Goal: Task Accomplishment & Management: Manage account settings

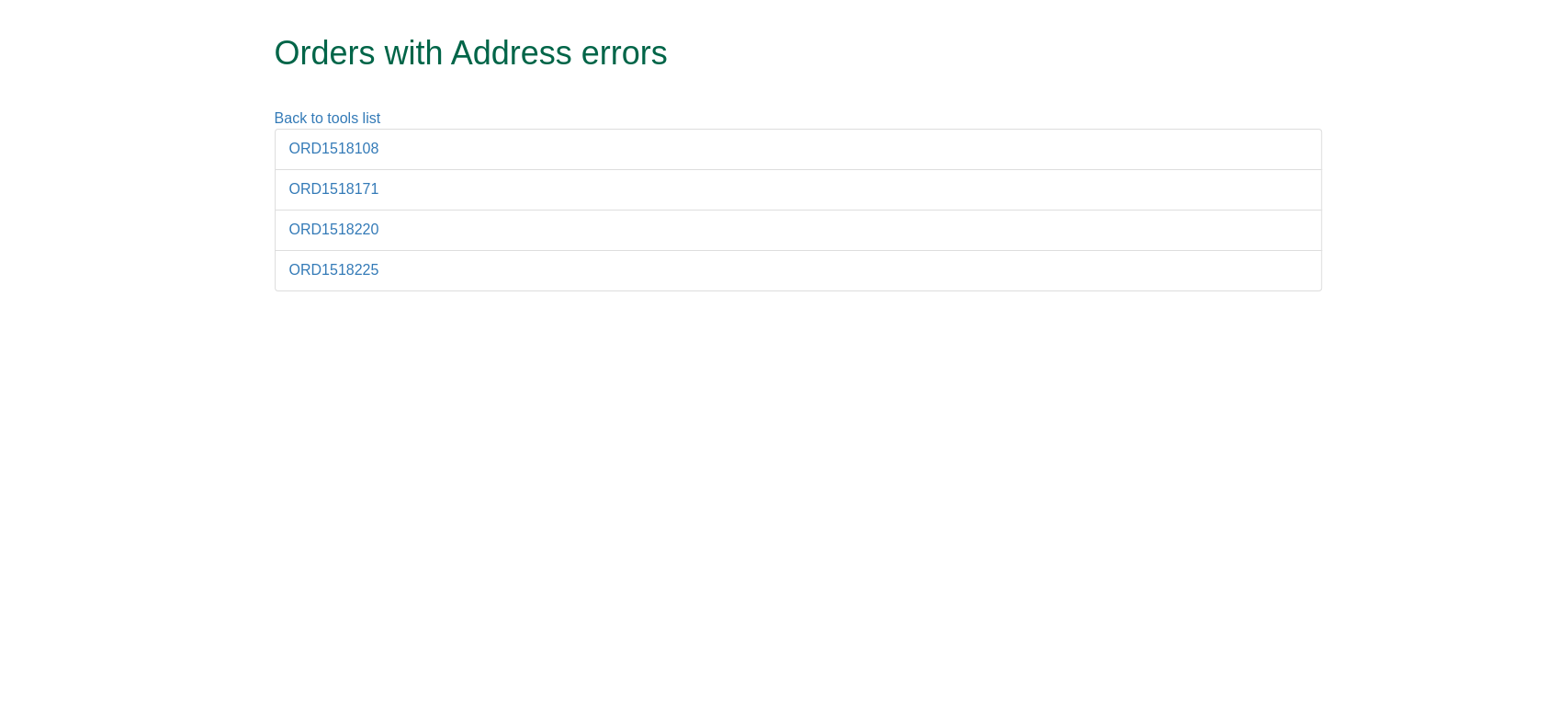
click at [698, 294] on div "ORD1518108 ORD1518171 ORD1518220 ORD1518225" at bounding box center [798, 218] width 1075 height 180
click at [366, 150] on link "ORD1518108" at bounding box center [335, 148] width 90 height 16
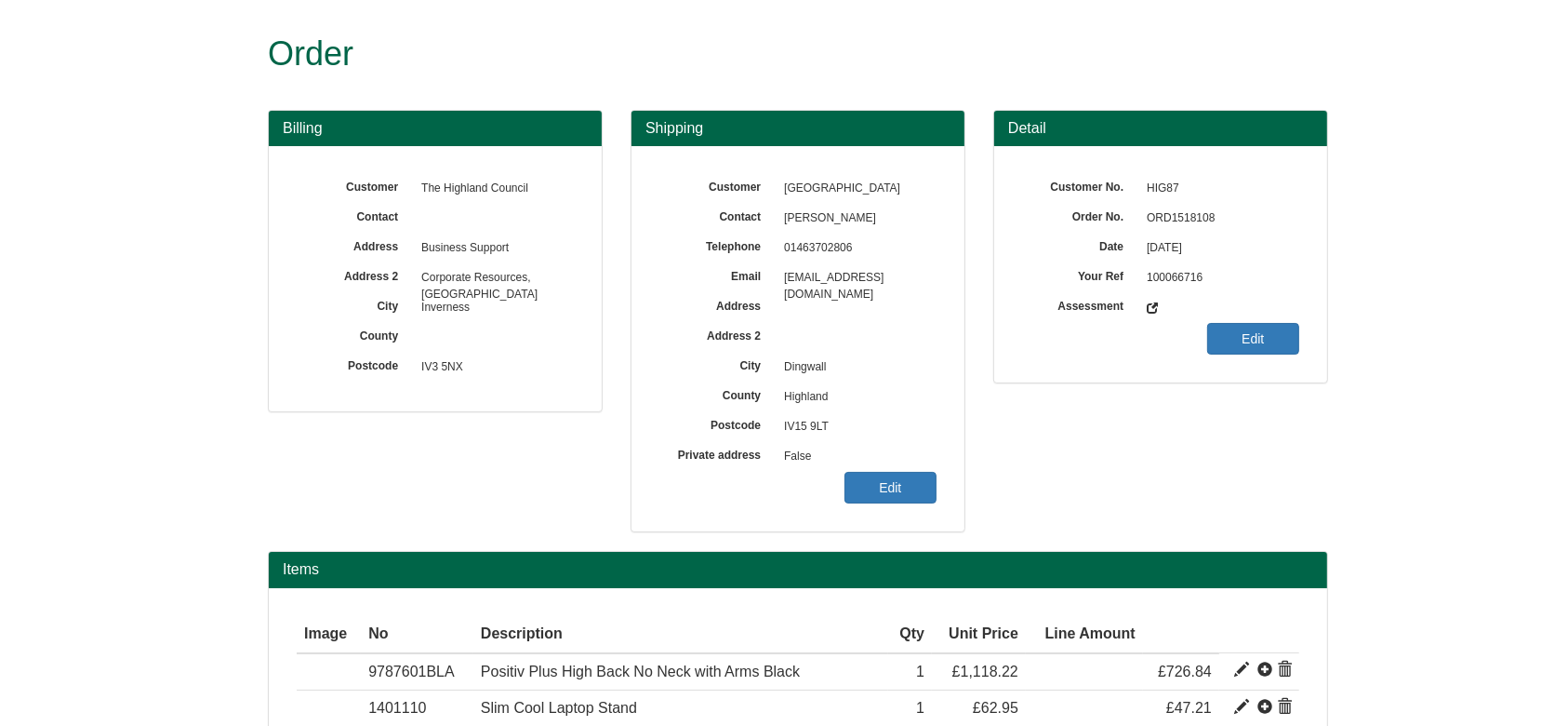
click at [1161, 215] on span "ORD1518108" at bounding box center [1218, 219] width 162 height 30
copy span "ORD1518108"
click at [893, 491] on link "Edit" at bounding box center [890, 488] width 92 height 32
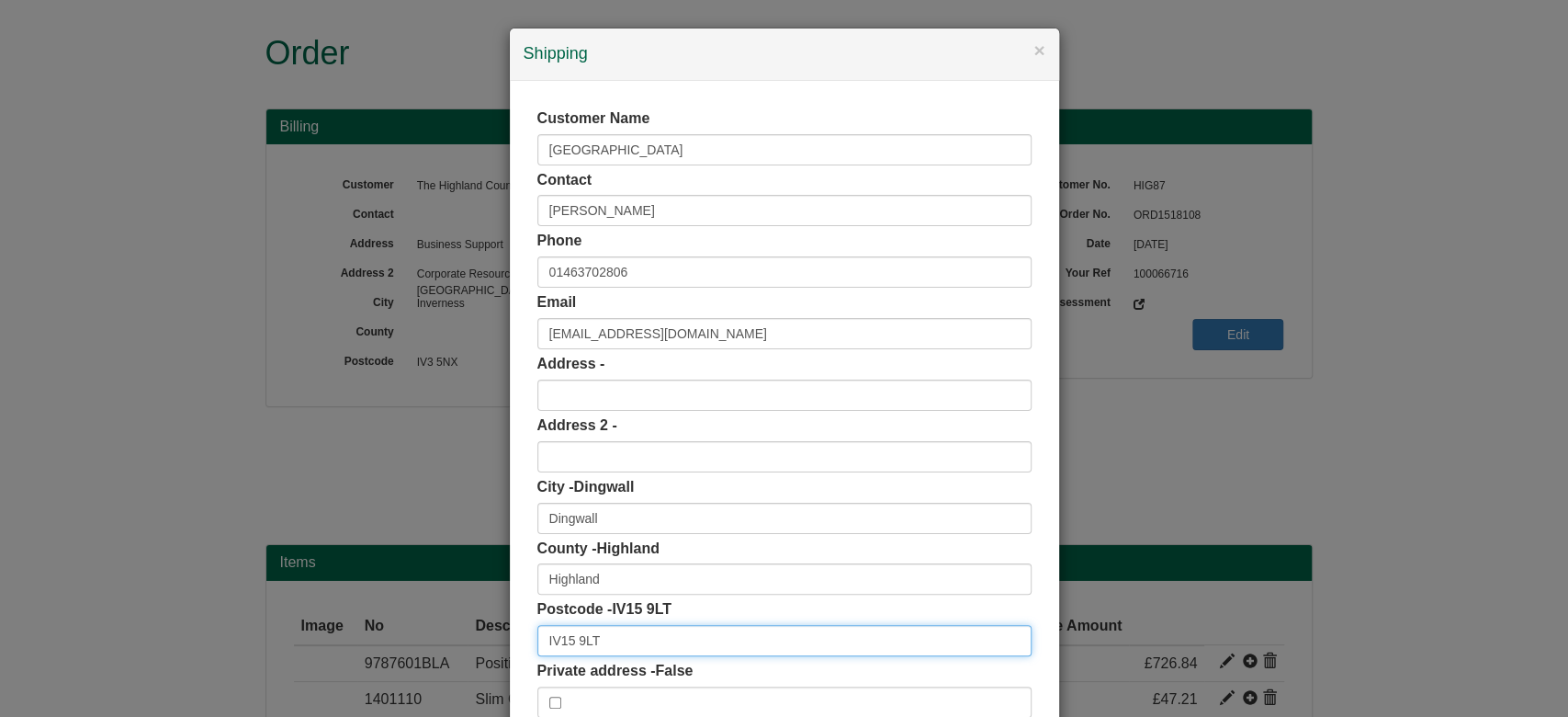
drag, startPoint x: 631, startPoint y: 639, endPoint x: 443, endPoint y: 614, distance: 189.7
click at [443, 614] on div "× Shipping Customer Name Dingwall Academy Contact Garry Strathern Phone 0146370…" at bounding box center [784, 358] width 1568 height 717
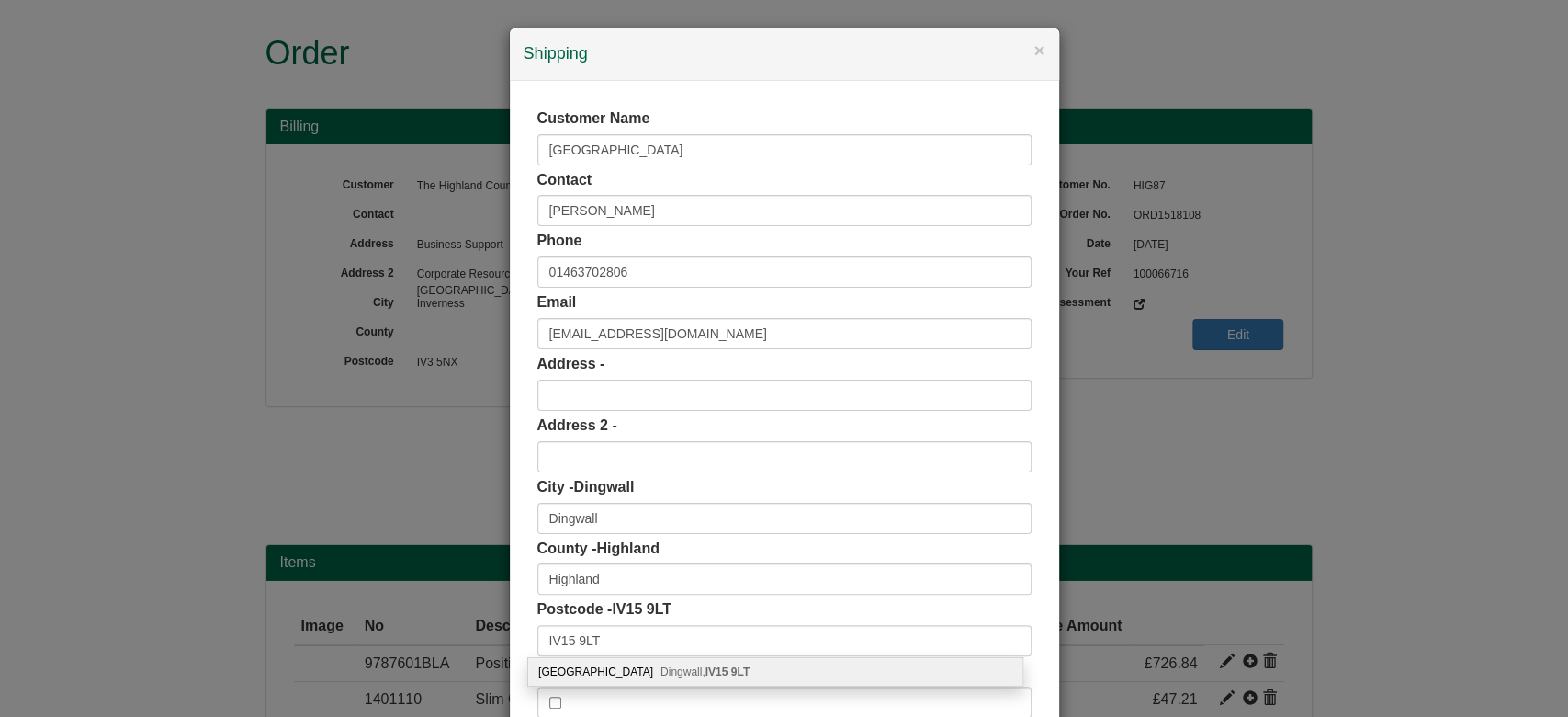
click at [669, 666] on span "Dingwall, IV15 9LT" at bounding box center [705, 672] width 89 height 13
type input "Dingwall Academy"
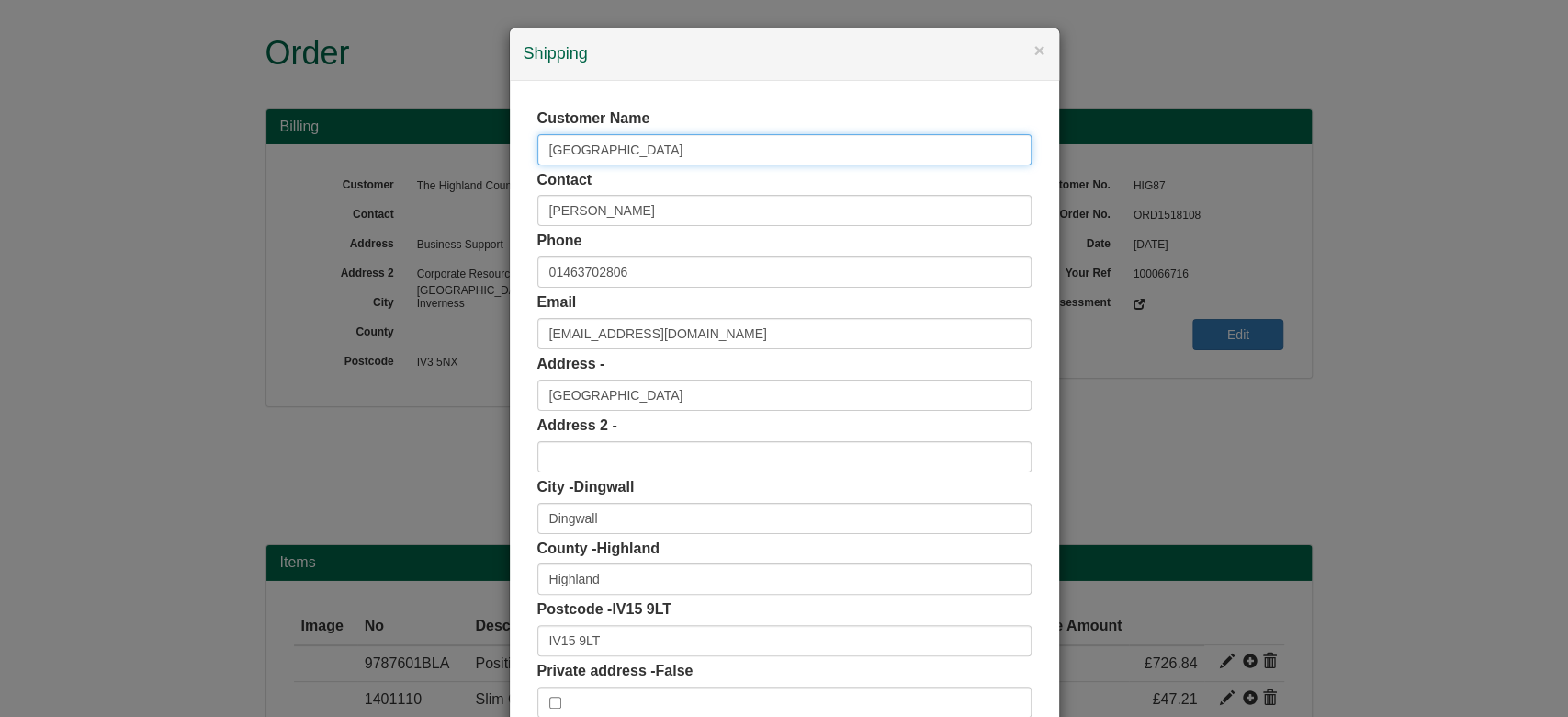
drag, startPoint x: 656, startPoint y: 143, endPoint x: 522, endPoint y: 122, distance: 135.6
click at [522, 122] on div "Customer Name Dingwall Academy Contact Garry Strathern Phone 01463702806 Email …" at bounding box center [784, 413] width 549 height 664
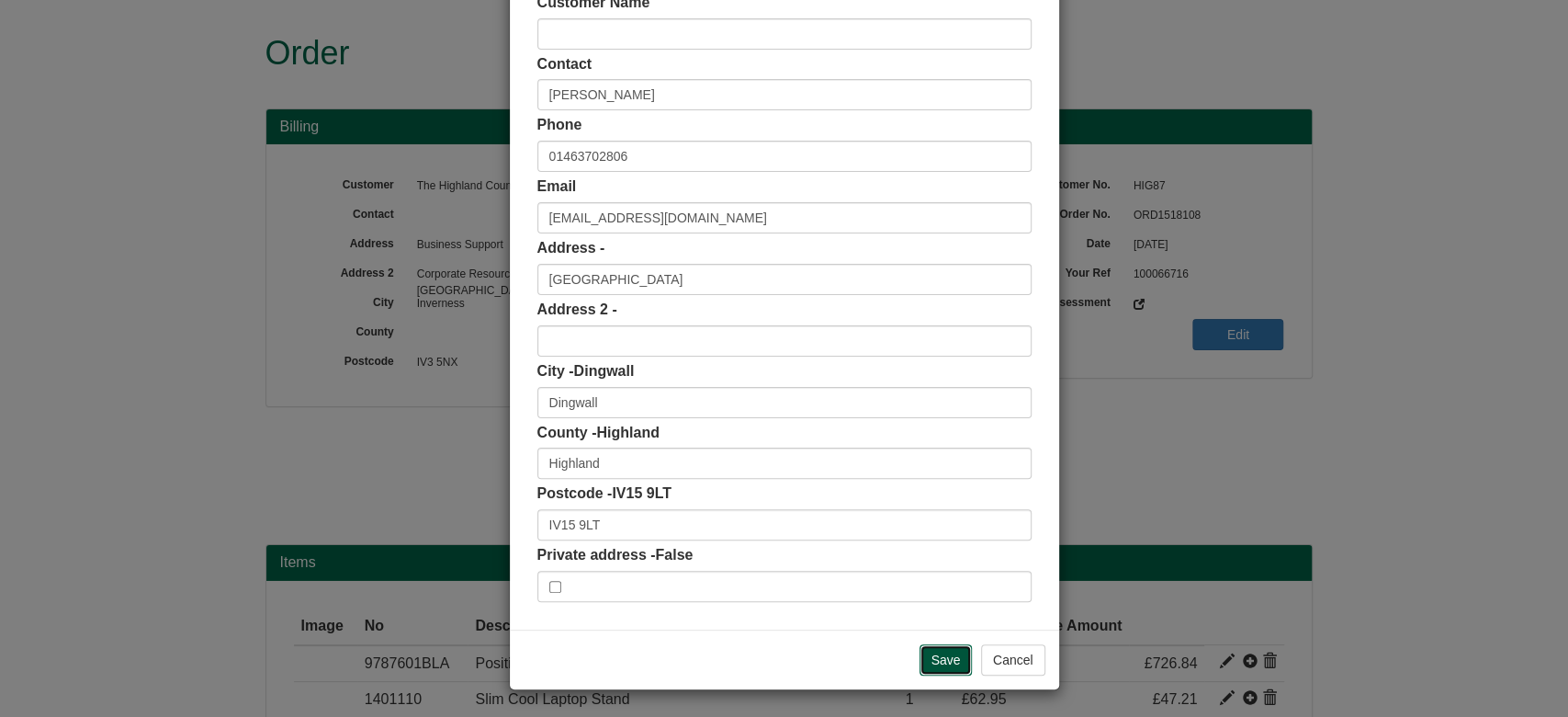
click at [941, 663] on input "Save" at bounding box center [946, 660] width 53 height 31
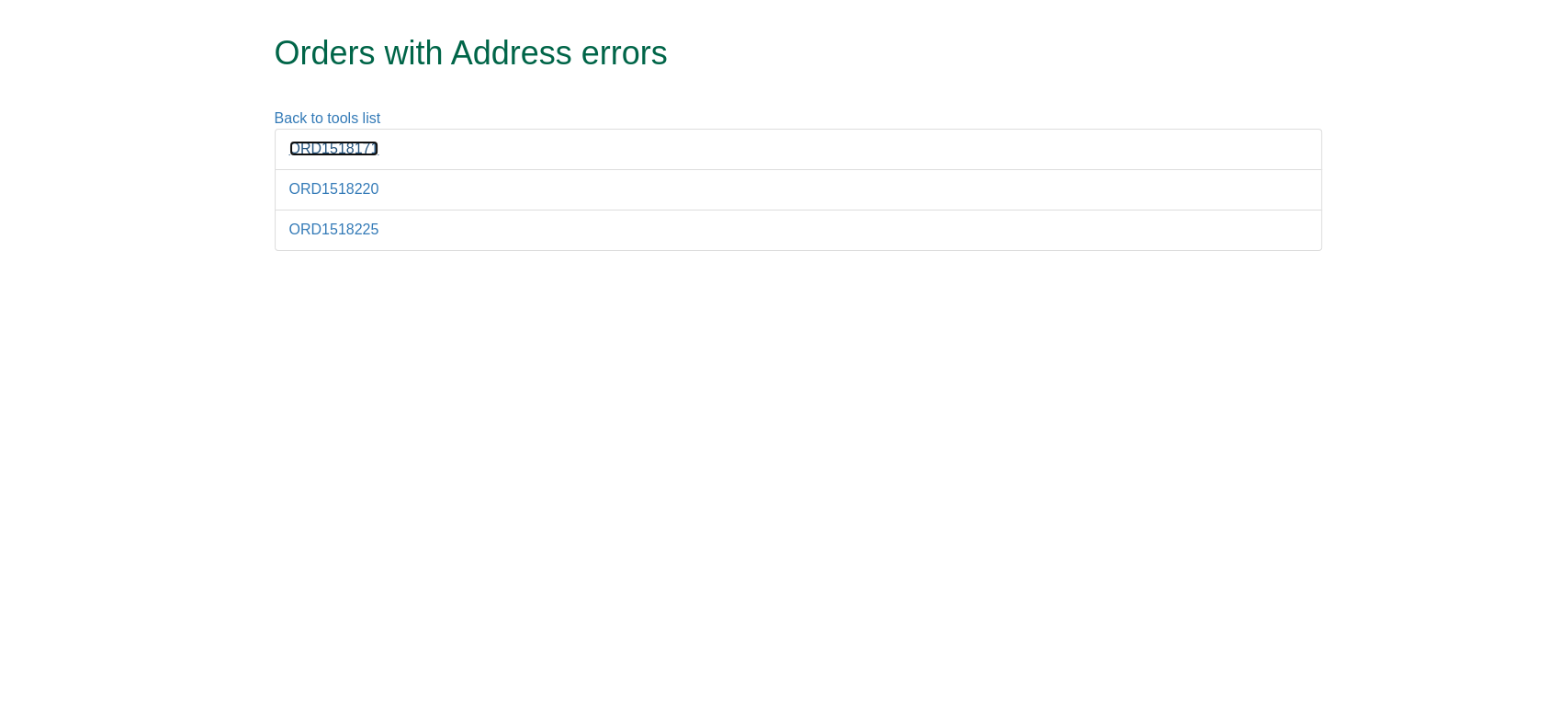
click at [321, 154] on link "ORD1518171" at bounding box center [335, 148] width 90 height 16
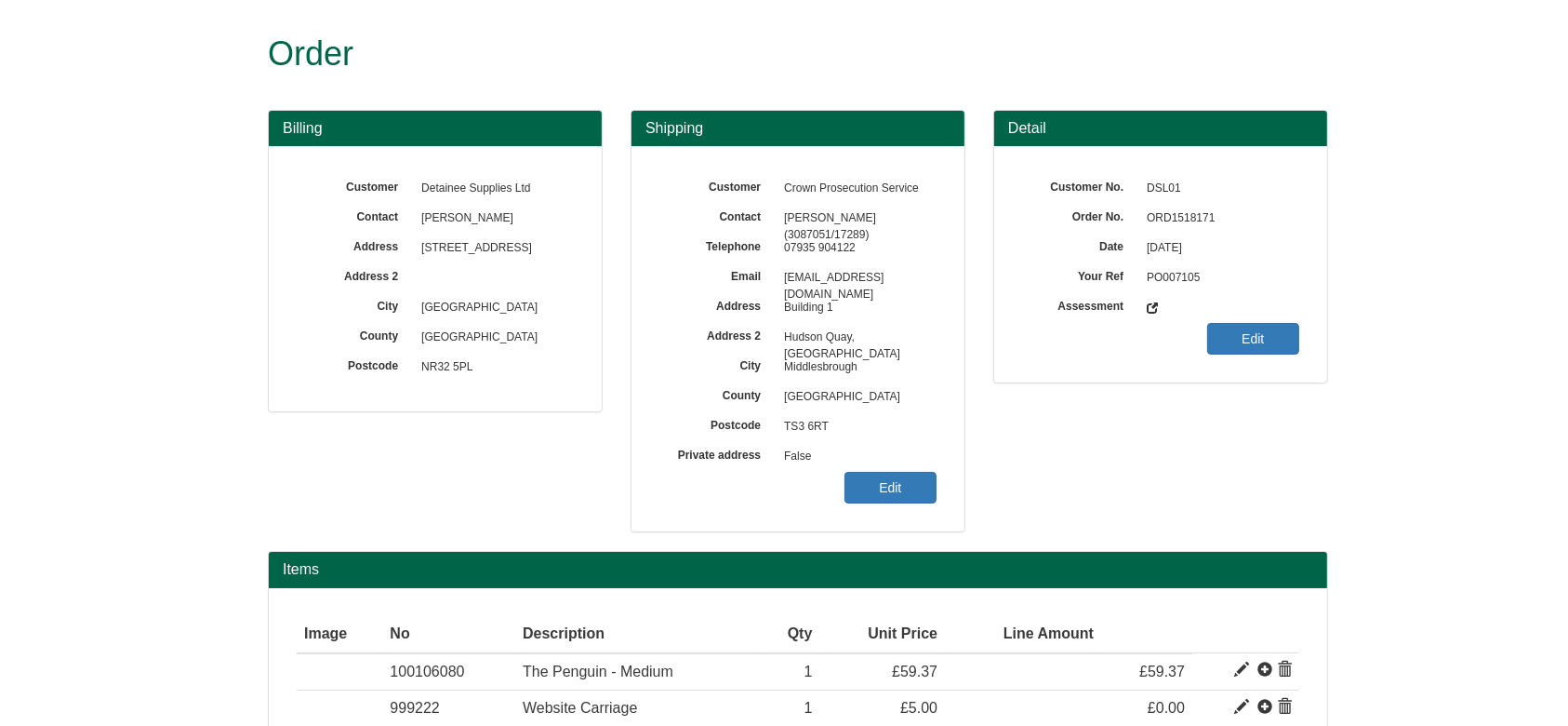
click at [1161, 223] on span "ORD1518171" at bounding box center [1218, 219] width 162 height 30
copy span "ORD1518171"
click at [895, 480] on link "Edit" at bounding box center [890, 488] width 92 height 32
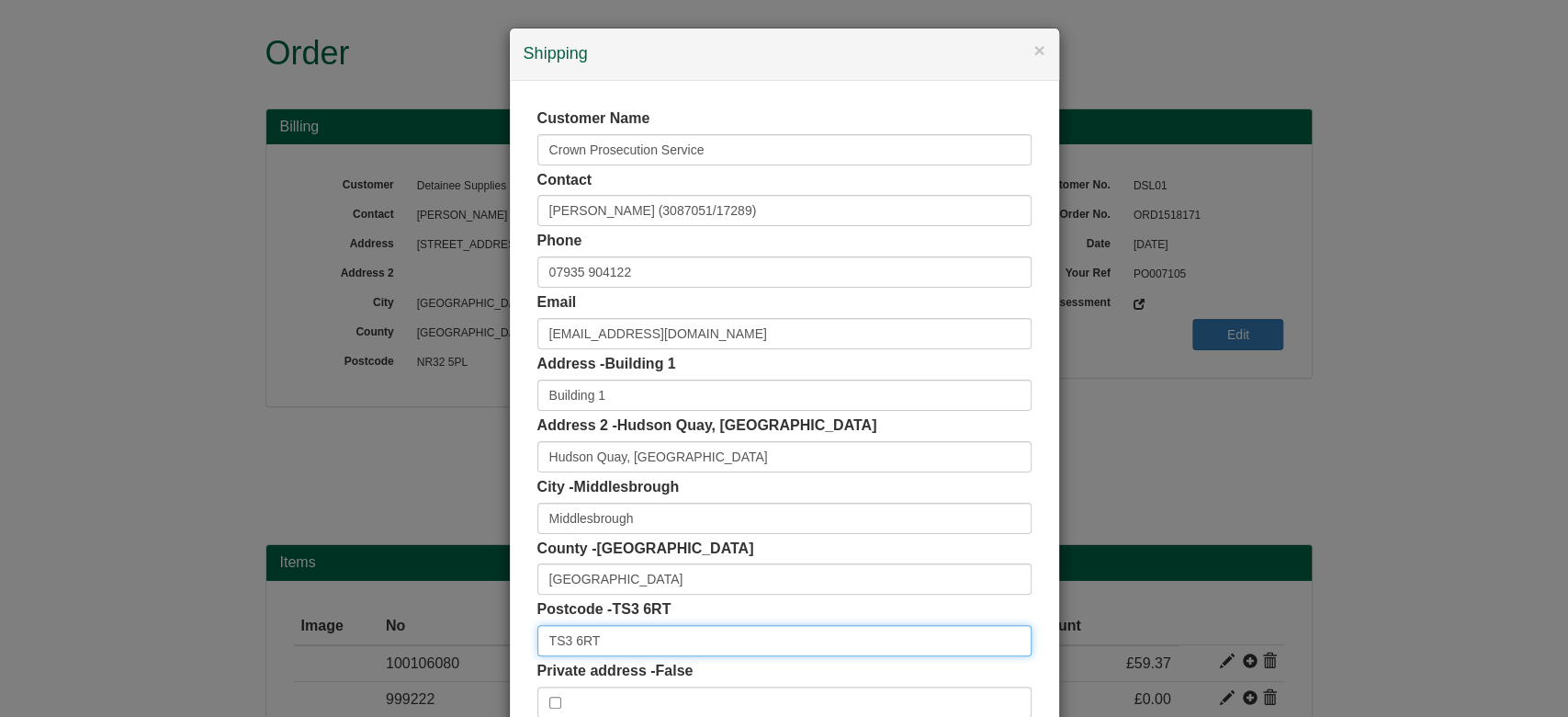
drag, startPoint x: 588, startPoint y: 639, endPoint x: 485, endPoint y: 635, distance: 103.1
click at [485, 635] on div "× Shipping Customer Name Crown Prosecution Service Contact Julie Radford (30870…" at bounding box center [784, 358] width 1568 height 717
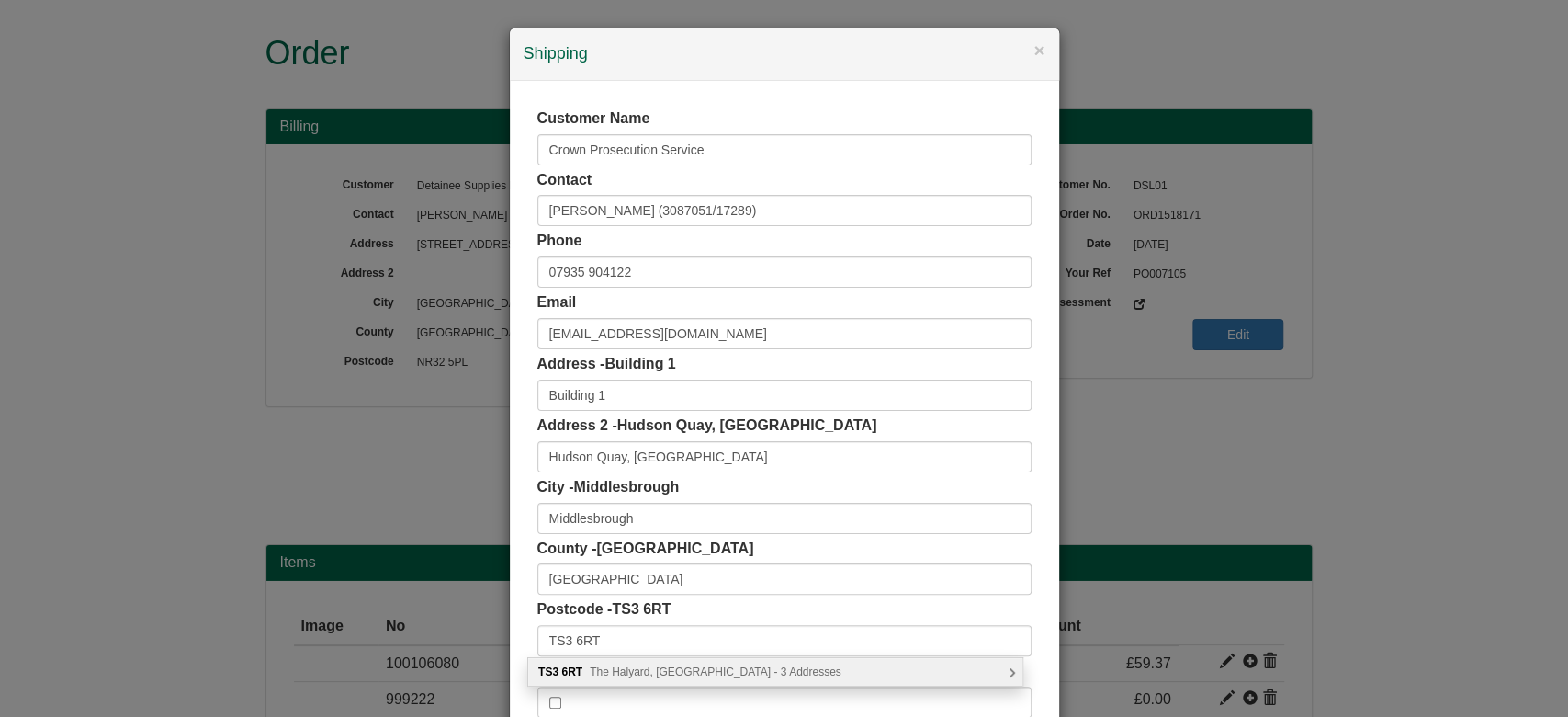
click at [691, 674] on span "The Halyard, Middlesbrough - 3 Addresses" at bounding box center [715, 672] width 252 height 13
click at [830, 706] on div "Crown Prosecution Service, Building 1, Hudson Quay, The Halyard Middlesbrough, …" at bounding box center [776, 700] width 494 height 29
type input "Crown Prosecution Service"
type input "Building 1, Hudson Quay, The Halyard"
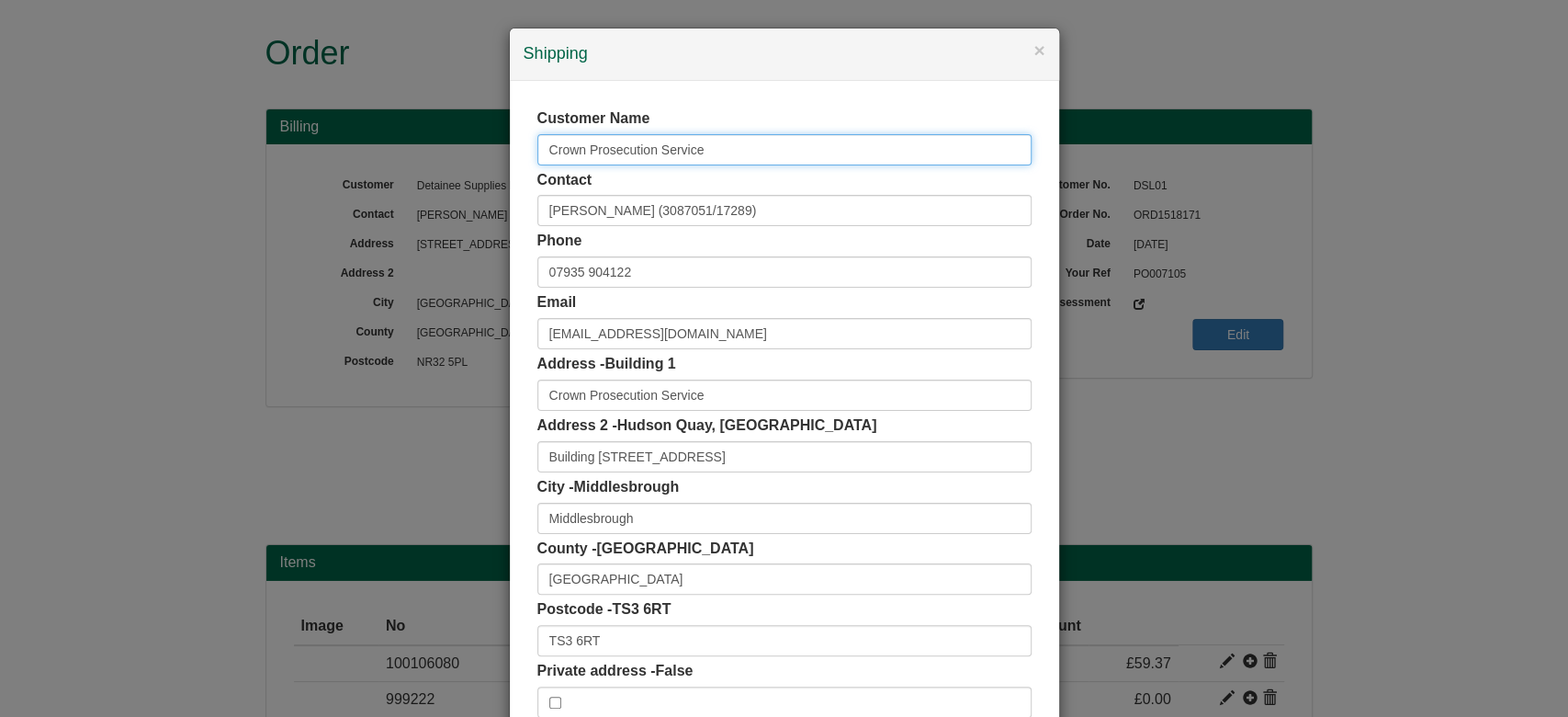
drag, startPoint x: 612, startPoint y: 156, endPoint x: 491, endPoint y: 156, distance: 121.0
click at [491, 156] on div "× Shipping Customer Name Crown Prosecution Service Contact Julie Radford (30870…" at bounding box center [784, 358] width 1568 height 717
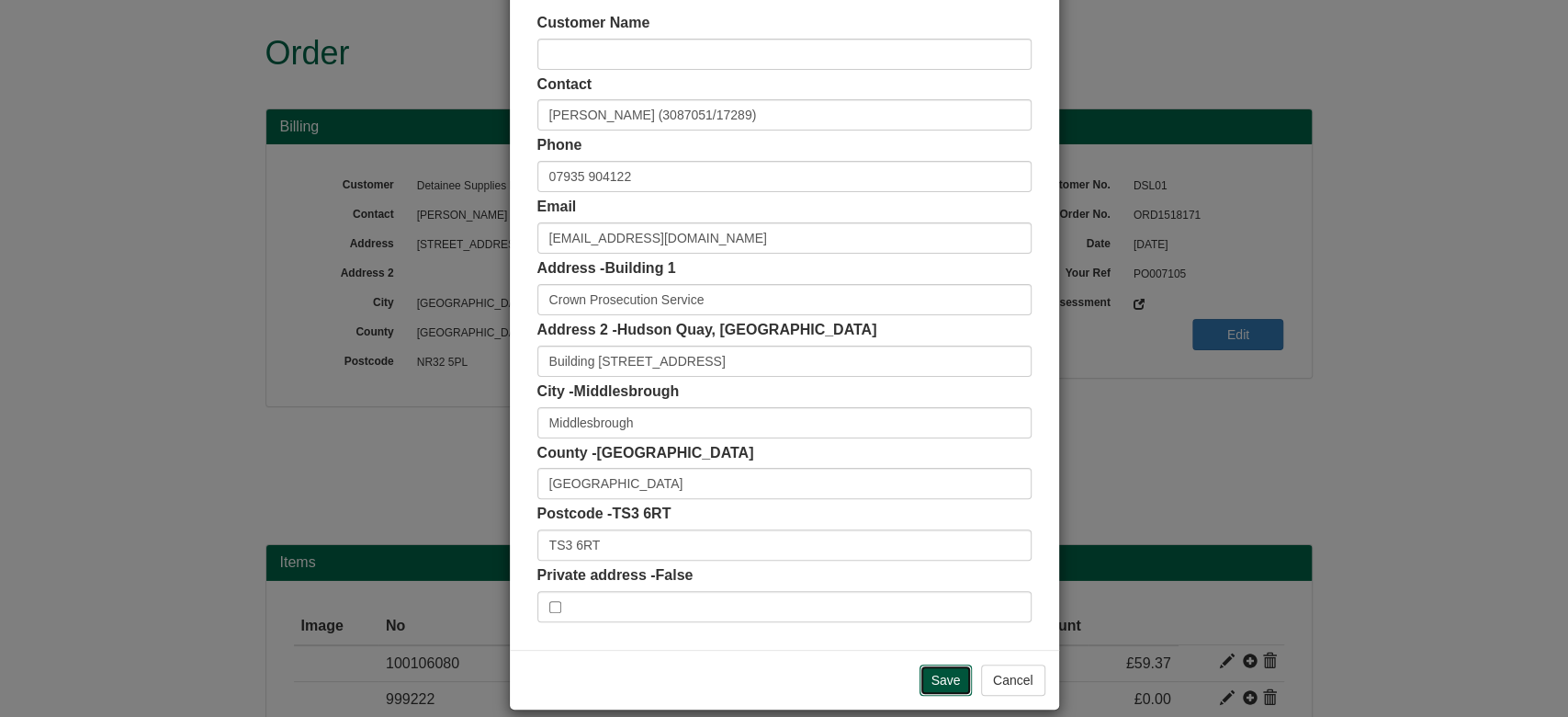
click at [926, 677] on input "Save" at bounding box center [946, 680] width 53 height 31
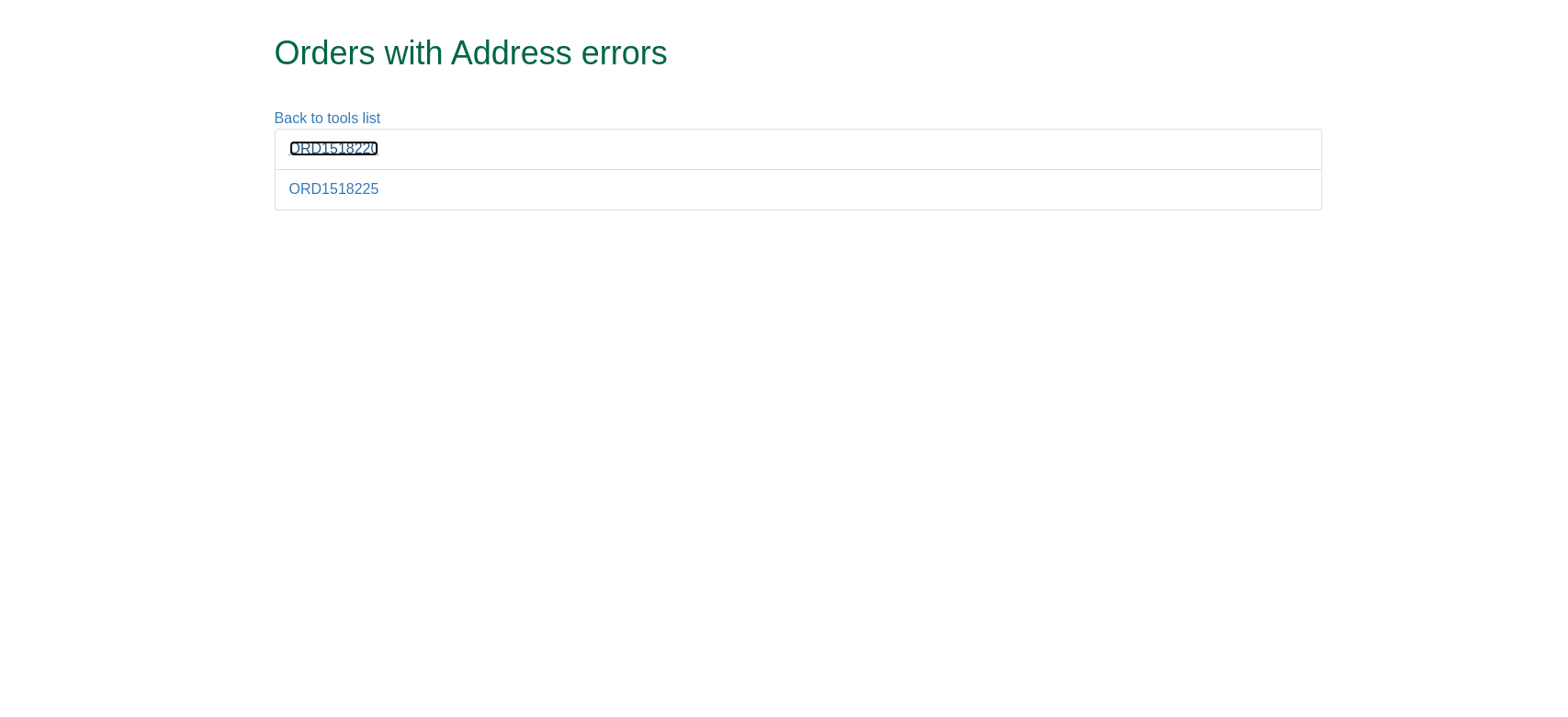
click at [338, 152] on link "ORD1518220" at bounding box center [335, 148] width 90 height 16
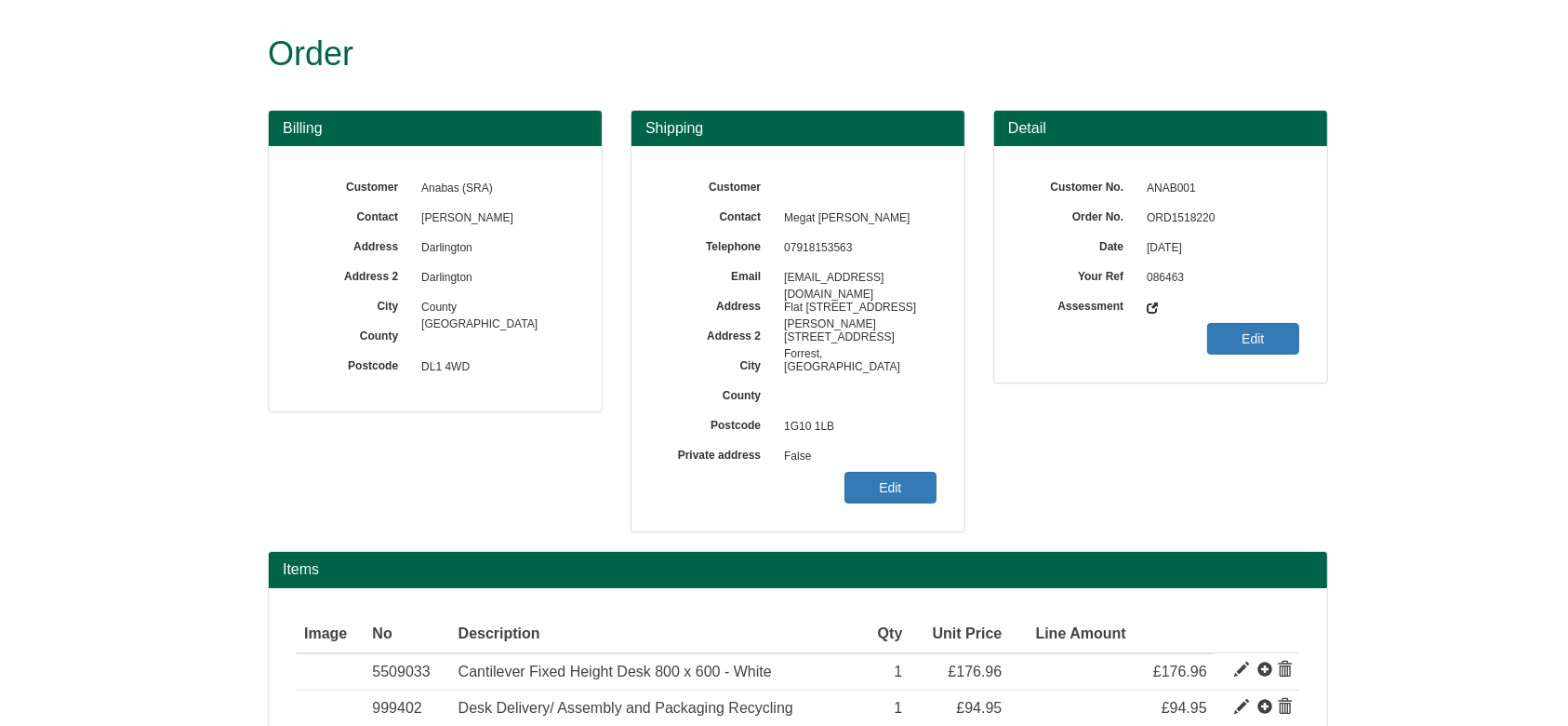
click at [1155, 226] on span "ORD1518220" at bounding box center [1218, 219] width 162 height 30
copy span "ORD1518220"
click at [930, 499] on link "Edit" at bounding box center [890, 488] width 92 height 32
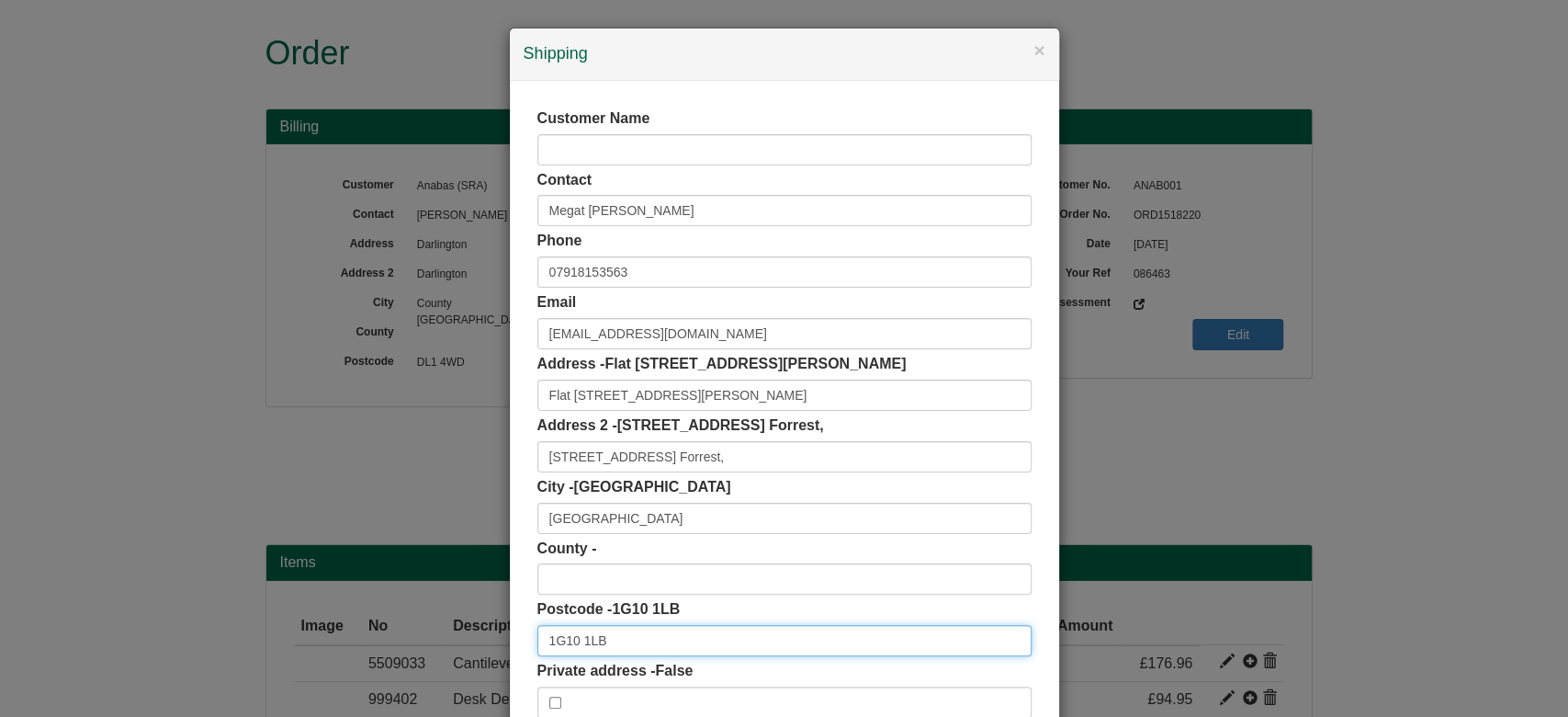
drag, startPoint x: 415, startPoint y: 627, endPoint x: 174, endPoint y: 603, distance: 242.2
click at [174, 603] on div "× Shipping Customer Name Contact Megat Muhammad Luqman Phone 07918153563 Email …" at bounding box center [784, 358] width 1568 height 717
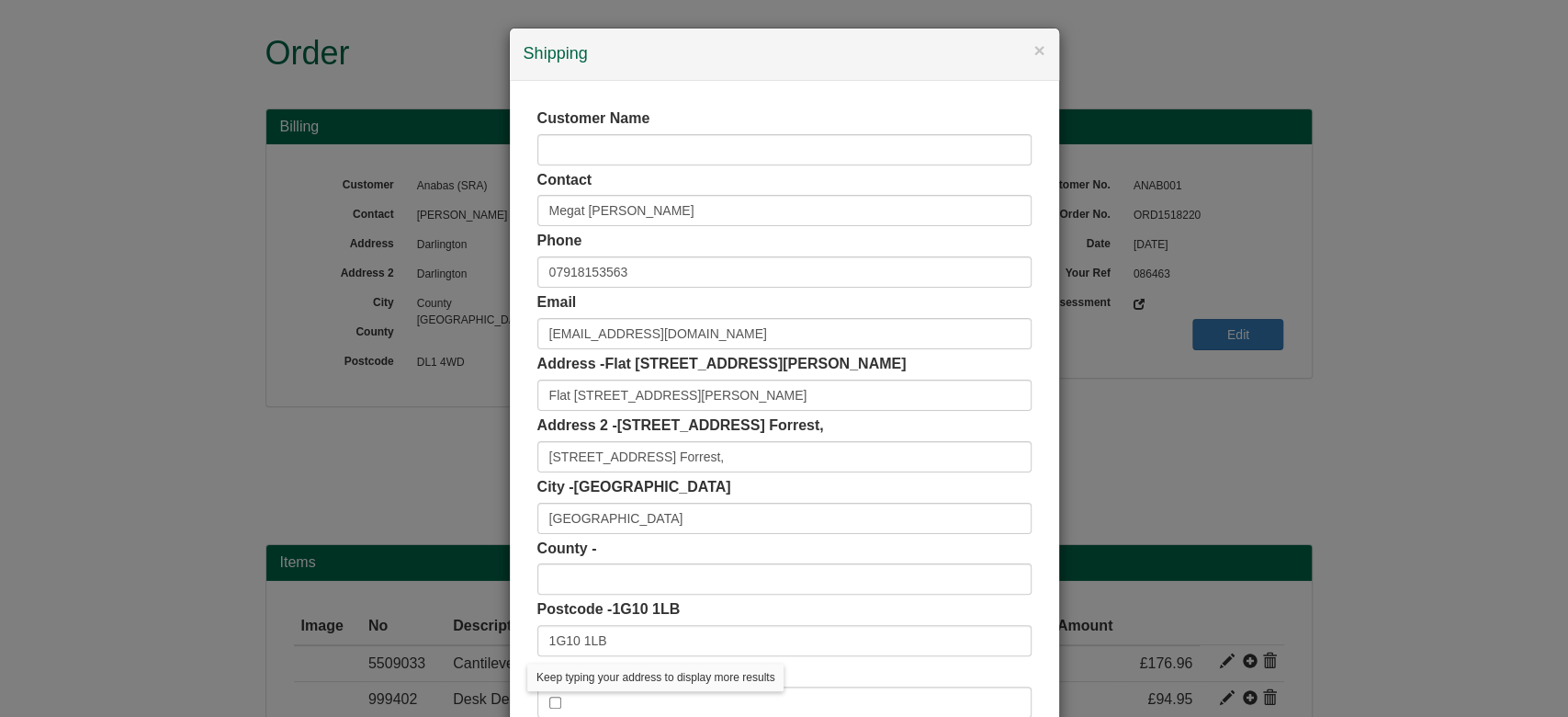
click at [510, 546] on div "Customer Name Contact Megat Muhammad Luqman Phone 07918153563 Email Megat.Muham…" at bounding box center [784, 413] width 549 height 664
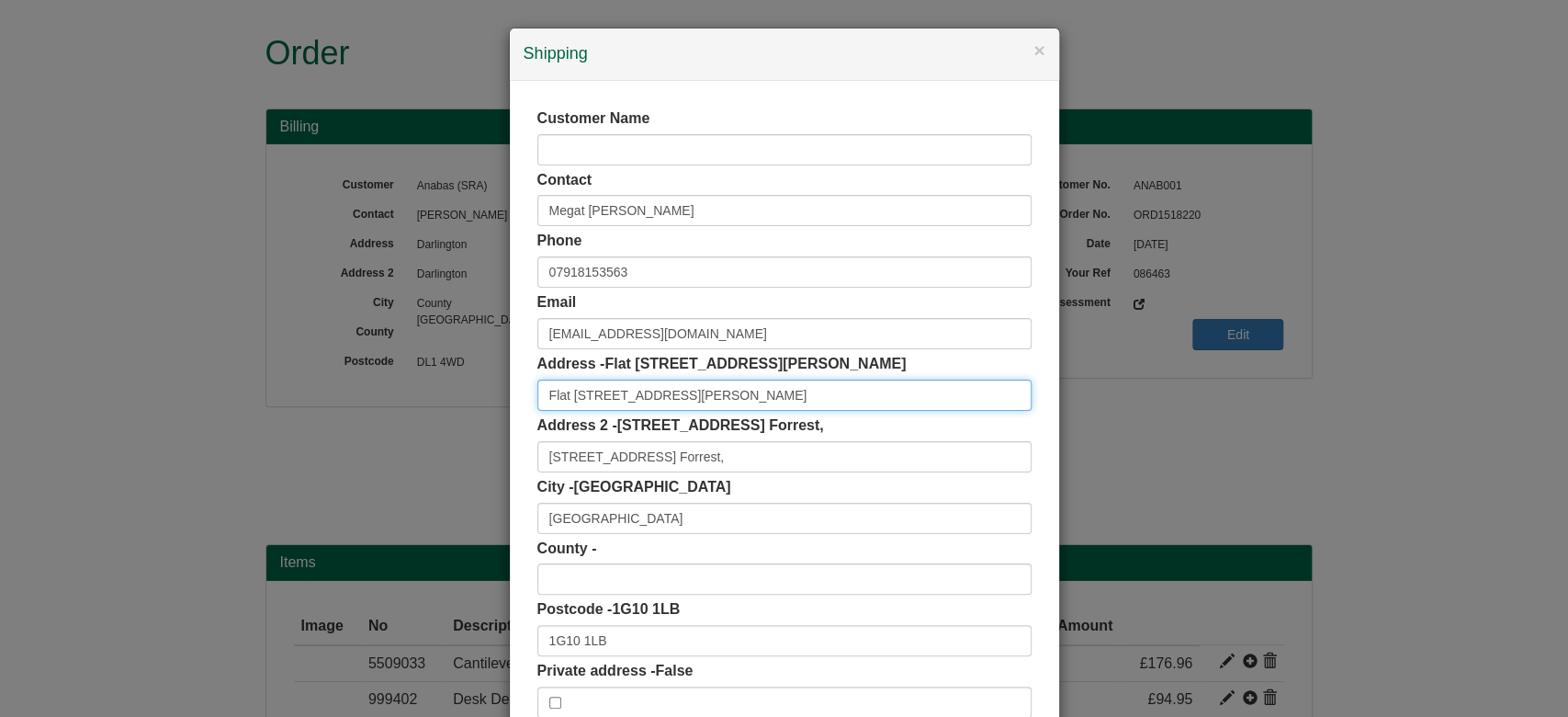
click at [690, 388] on input "Flat 8,Hazel Court" at bounding box center [785, 395] width 494 height 31
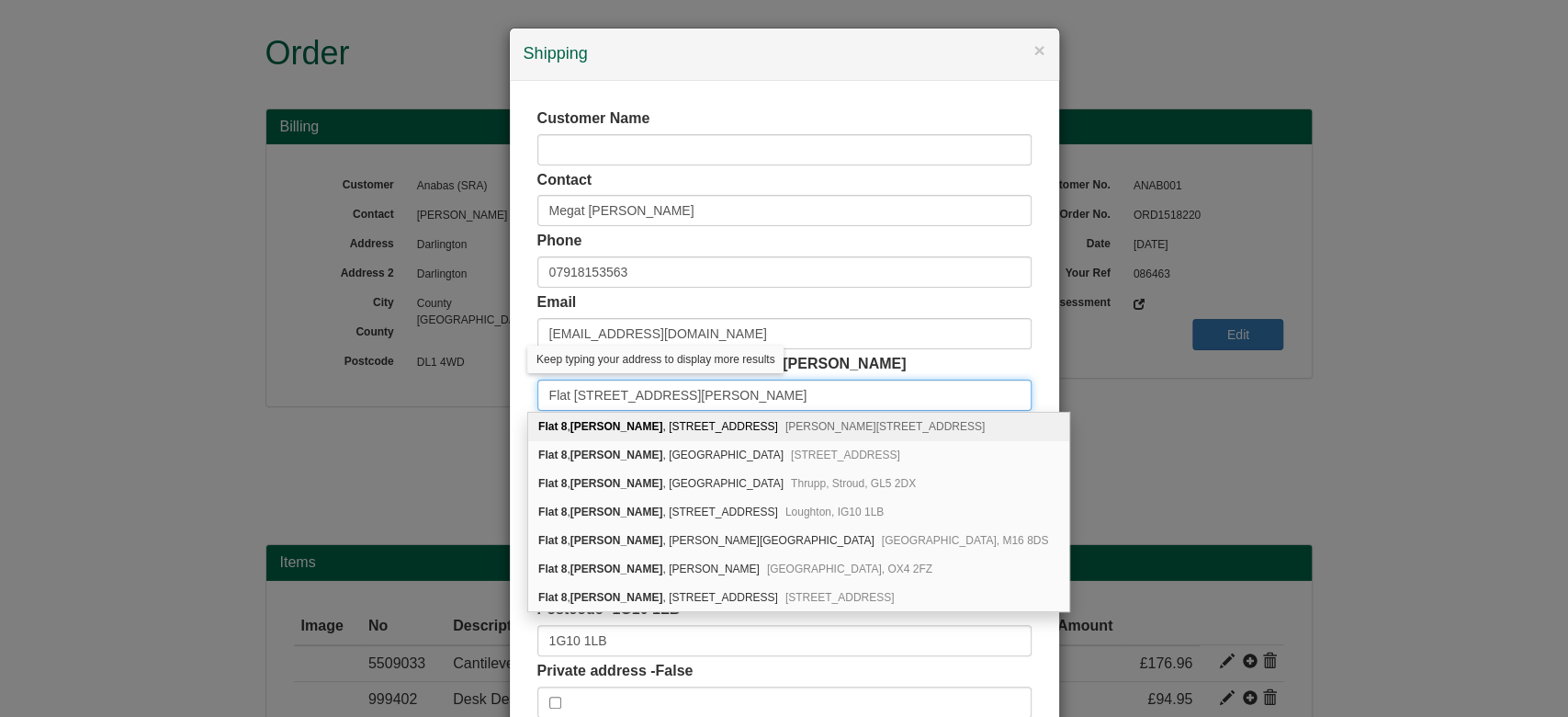
click at [577, 390] on input "Flat 8,Hazel Court" at bounding box center [785, 395] width 494 height 31
type input "Flat 8, Hazel Court"
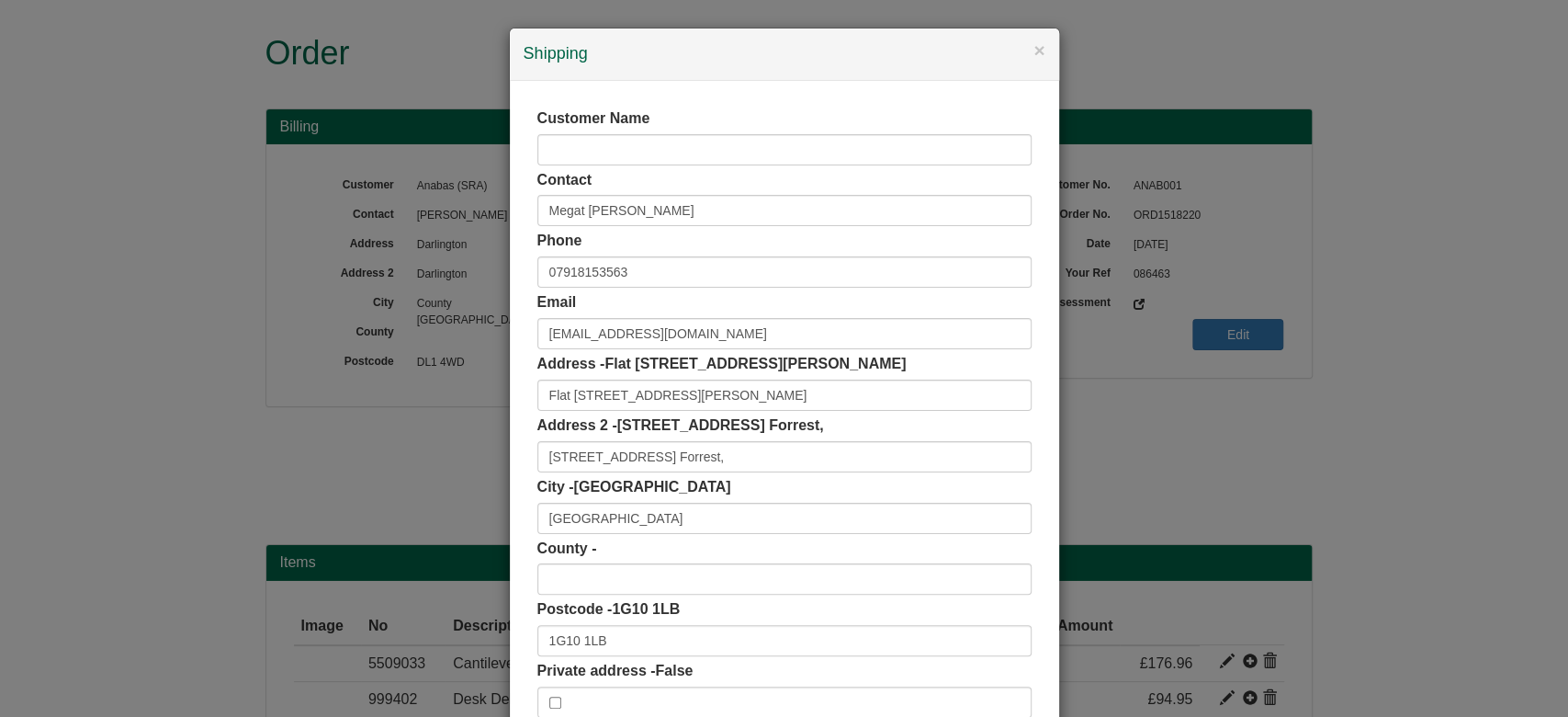
click at [516, 422] on div "Customer Name Contact Megat Muhammad Luqman Phone 07918153563 Email Megat.Muham…" at bounding box center [784, 413] width 549 height 664
drag, startPoint x: 695, startPoint y: 394, endPoint x: 374, endPoint y: 376, distance: 321.5
click at [374, 376] on div "× Shipping Customer Name Contact Megat Muhammad Luqman Phone 07918153563 Email …" at bounding box center [784, 358] width 1568 height 717
drag, startPoint x: 802, startPoint y: 457, endPoint x: 453, endPoint y: 455, distance: 349.0
click at [453, 455] on div "× Shipping Customer Name Contact Megat Muhammad Luqman Phone 07918153563 Email …" at bounding box center [784, 358] width 1568 height 717
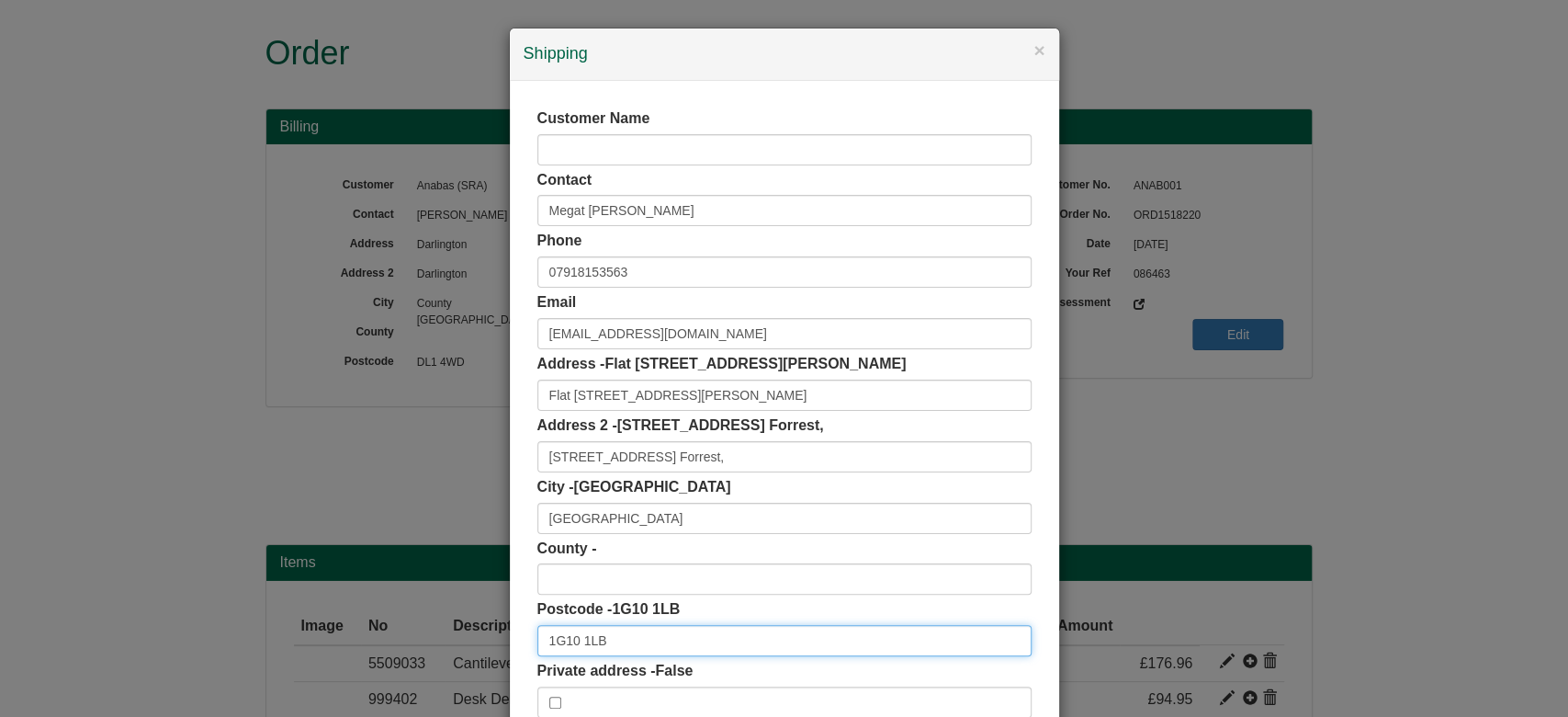
drag, startPoint x: 623, startPoint y: 636, endPoint x: 476, endPoint y: 636, distance: 147.0
click at [476, 636] on div "× Shipping Customer Name Contact Megat Muhammad Luqman Phone 07918153563 Email …" at bounding box center [784, 358] width 1568 height 717
paste input "I"
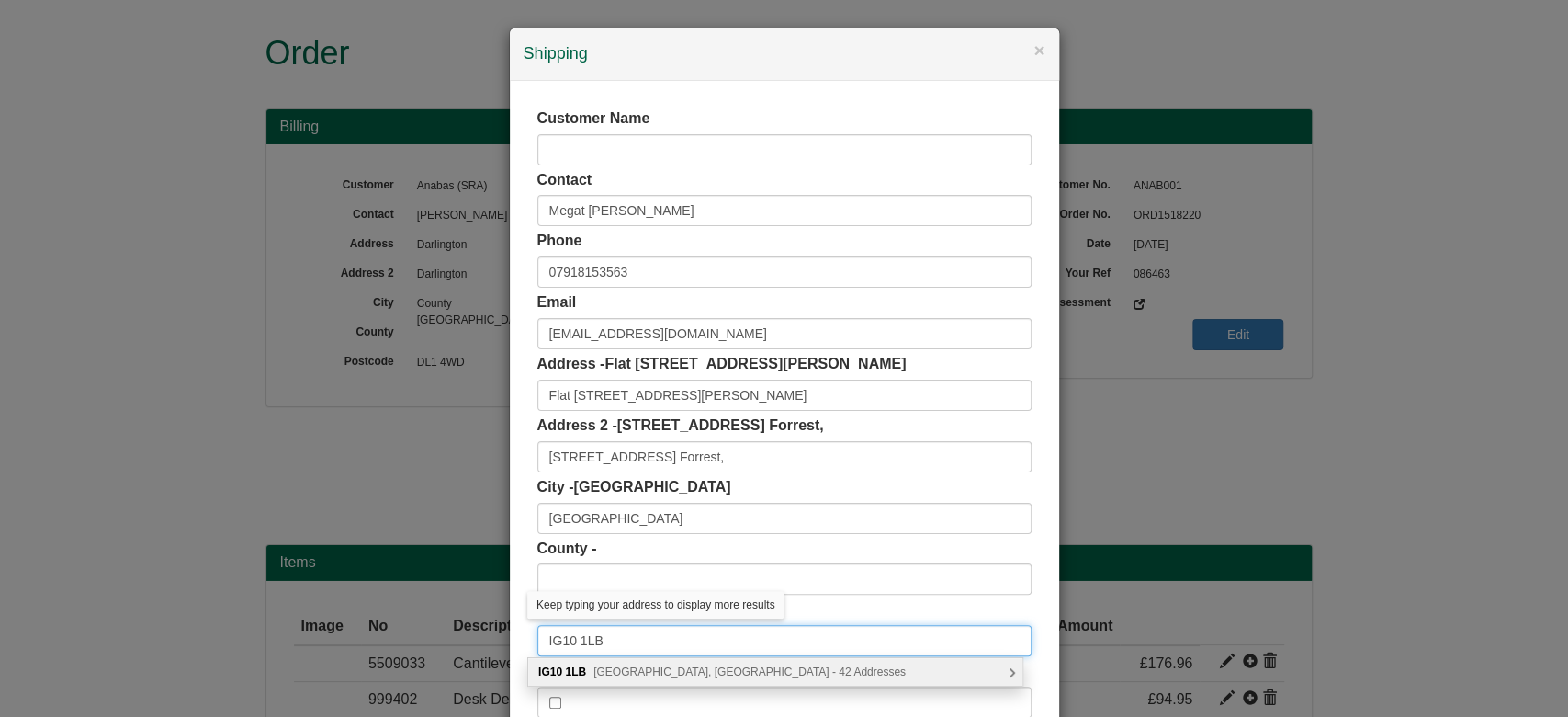
type input "IG10 1LB"
click at [654, 673] on span "Church Hill, Loughton - 42 Addresses" at bounding box center [749, 672] width 313 height 13
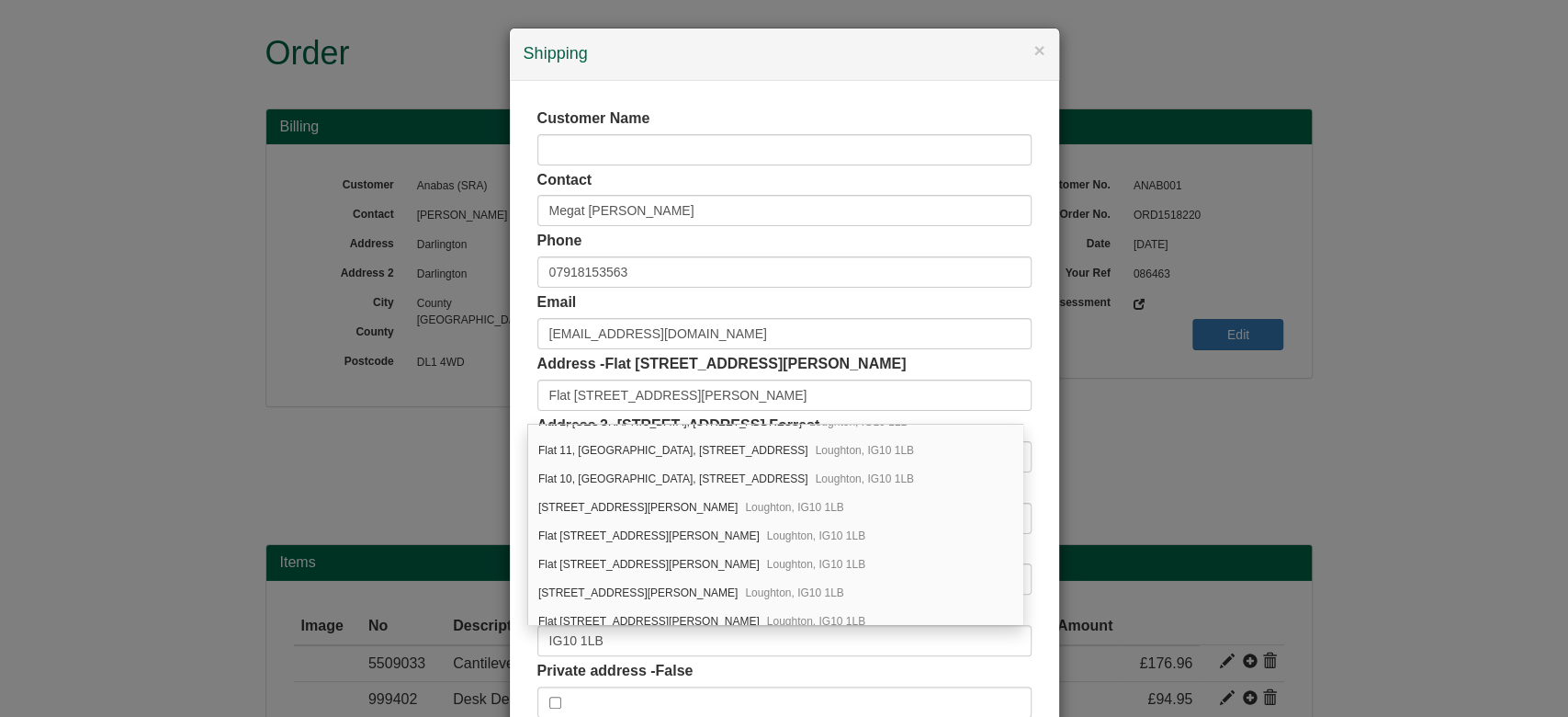
scroll to position [294, 0]
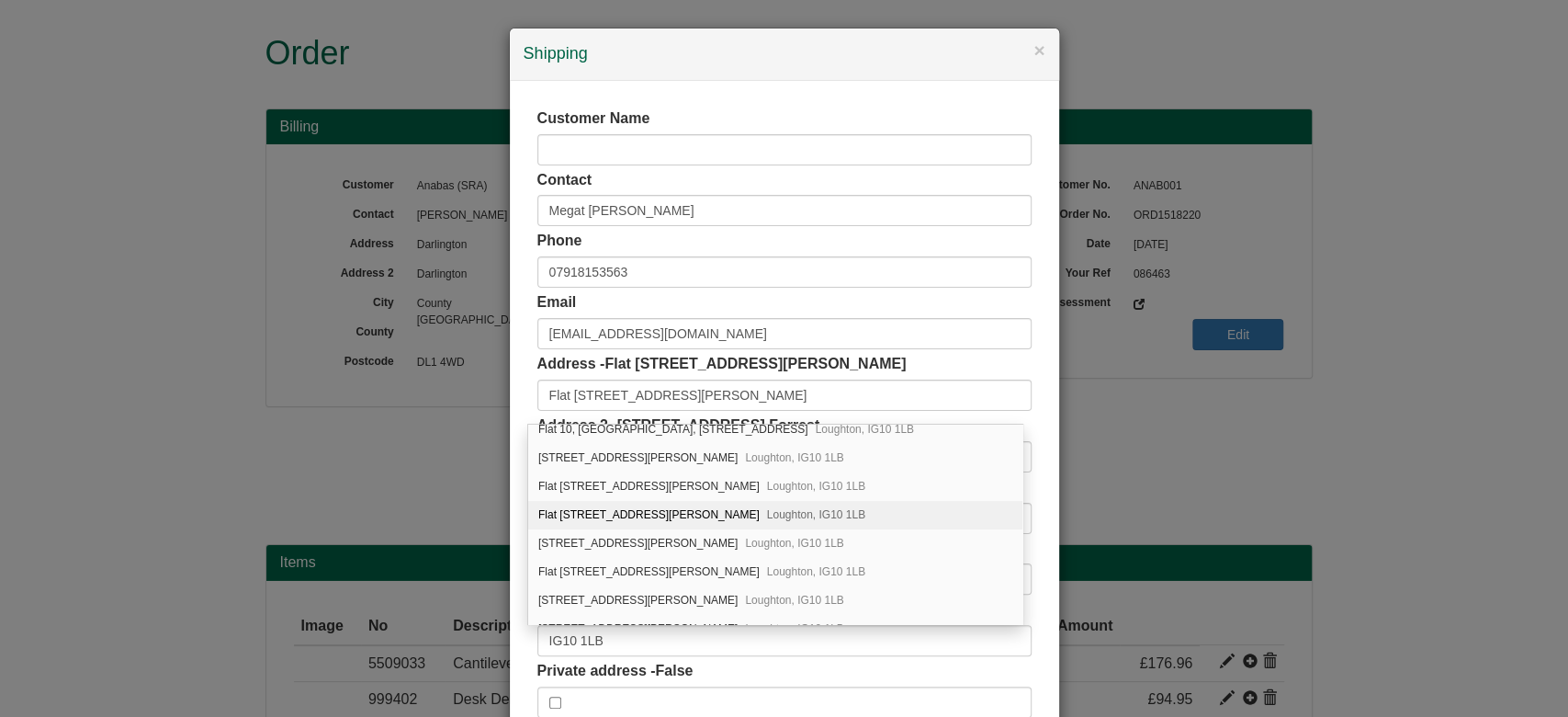
click at [766, 511] on span "Loughton, IG10 1LB" at bounding box center [815, 515] width 99 height 13
type input "Flat 8, Hazel Court"
type input "54 Church Hill"
type input "Loughton"
type input "Essex"
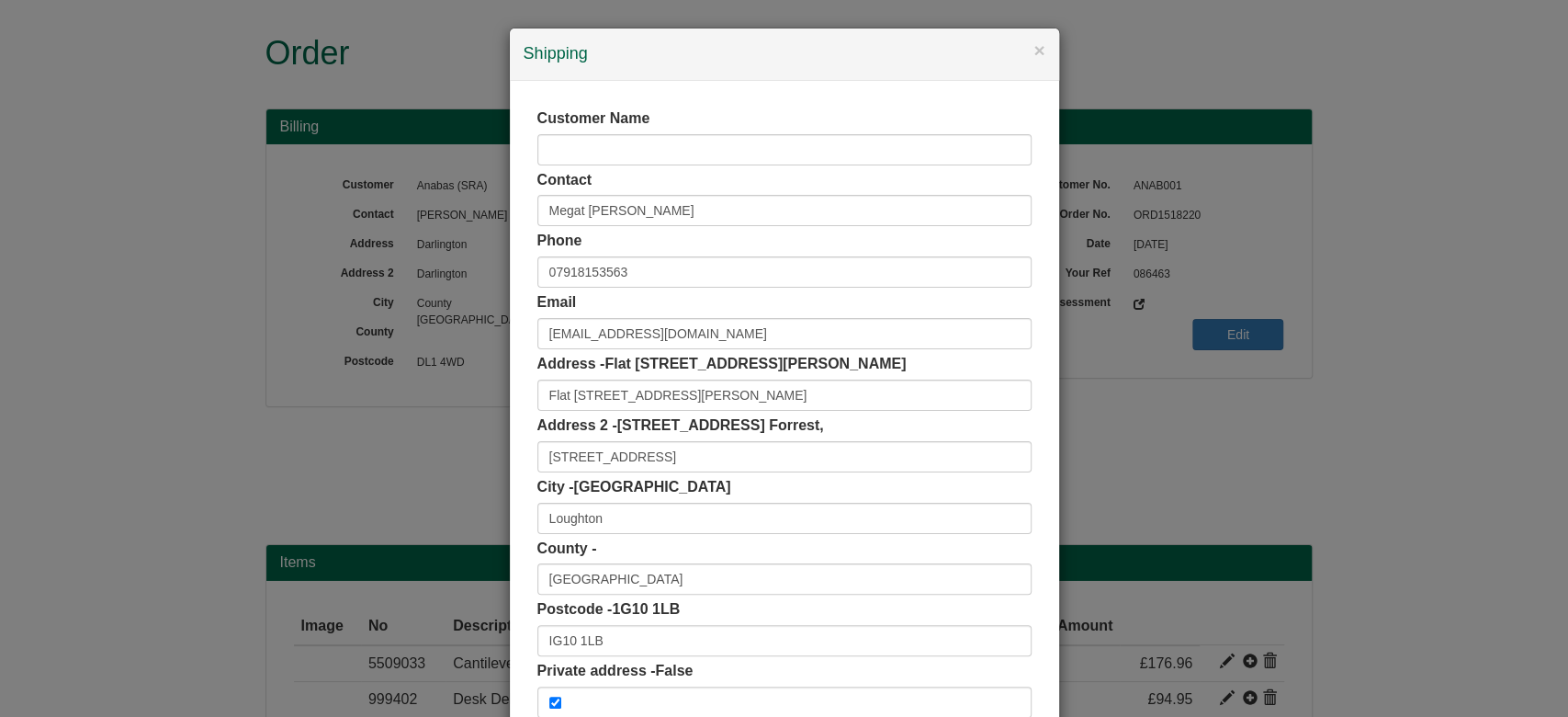
scroll to position [115, 0]
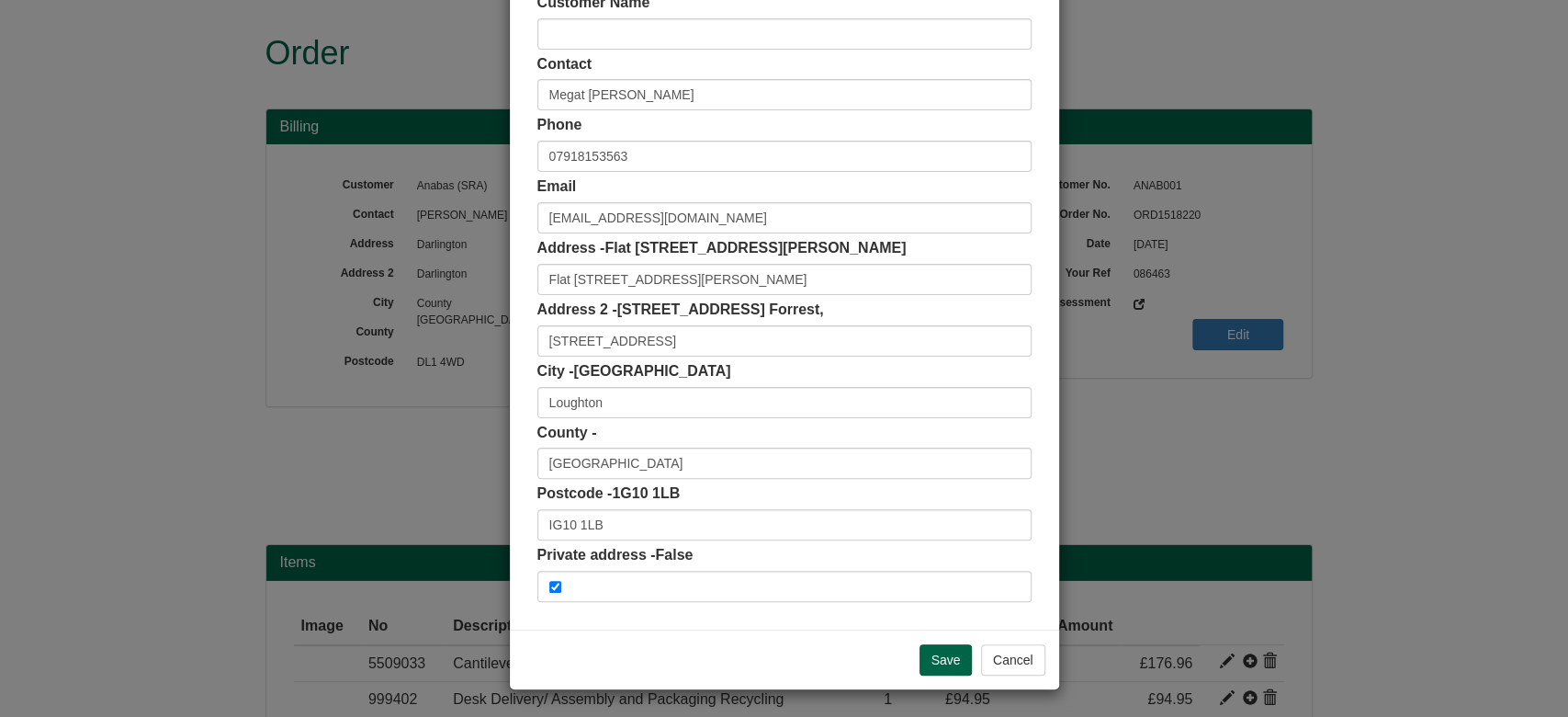
click at [948, 642] on div "Save Cancel" at bounding box center [784, 659] width 549 height 60
click at [951, 663] on input "Save" at bounding box center [946, 660] width 53 height 31
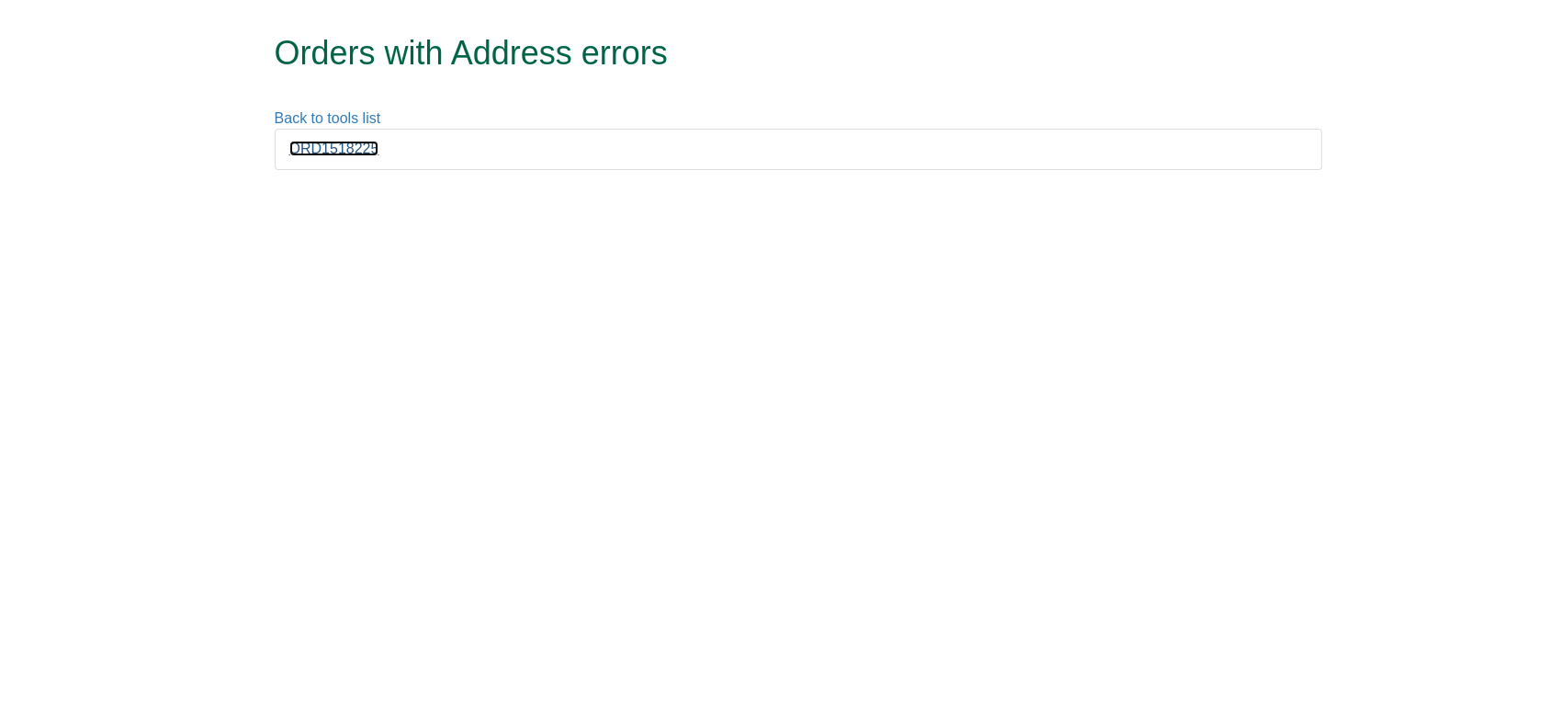
click at [346, 141] on link "ORD1518225" at bounding box center [335, 148] width 90 height 16
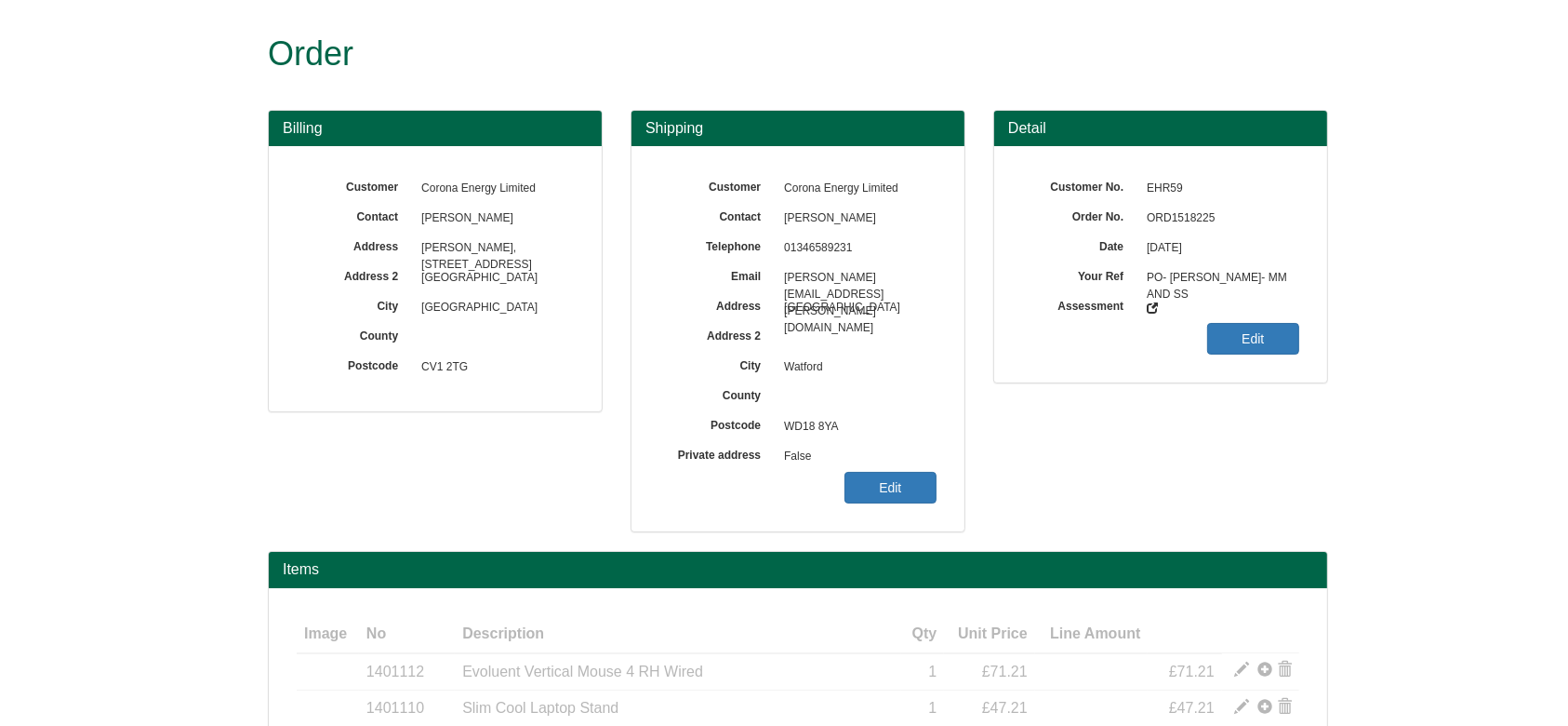
click at [1171, 210] on span "ORD1518225" at bounding box center [1218, 219] width 162 height 30
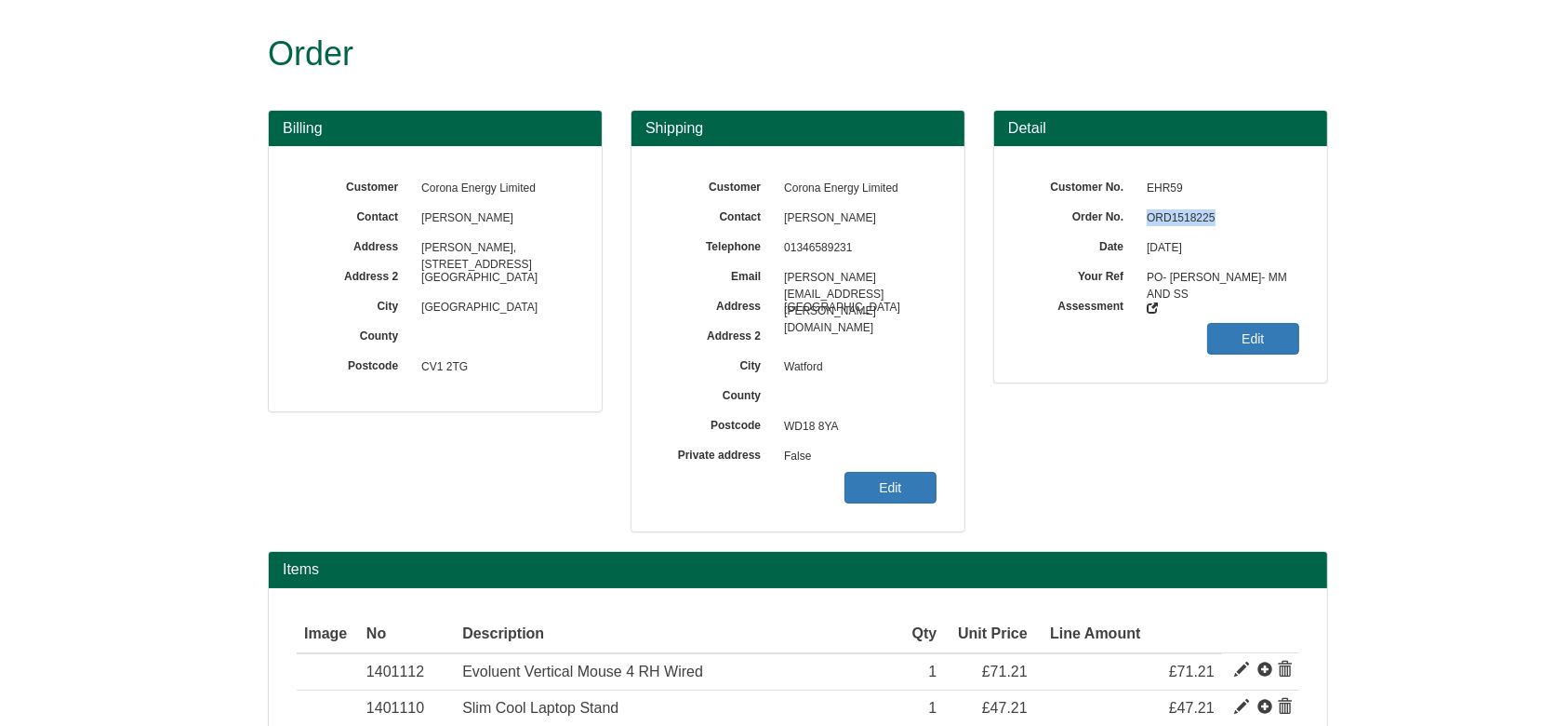
copy span "ORD1518225"
click at [889, 493] on link "Edit" at bounding box center [890, 488] width 92 height 32
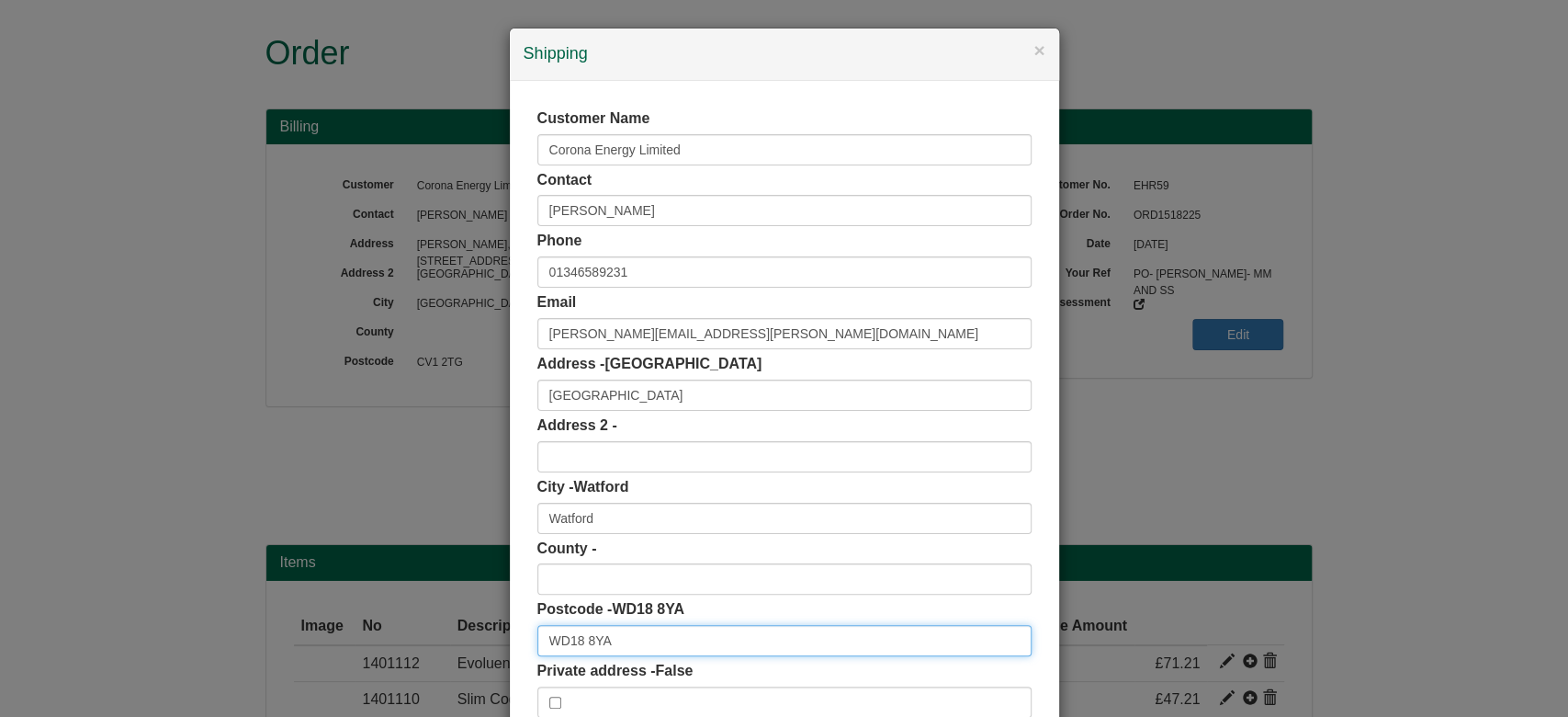
drag, startPoint x: 651, startPoint y: 636, endPoint x: 398, endPoint y: 629, distance: 253.1
click at [398, 629] on div "× Shipping Customer Name Corona Energy Limited Contact [PERSON_NAME] Phone [PHO…" at bounding box center [784, 358] width 1568 height 717
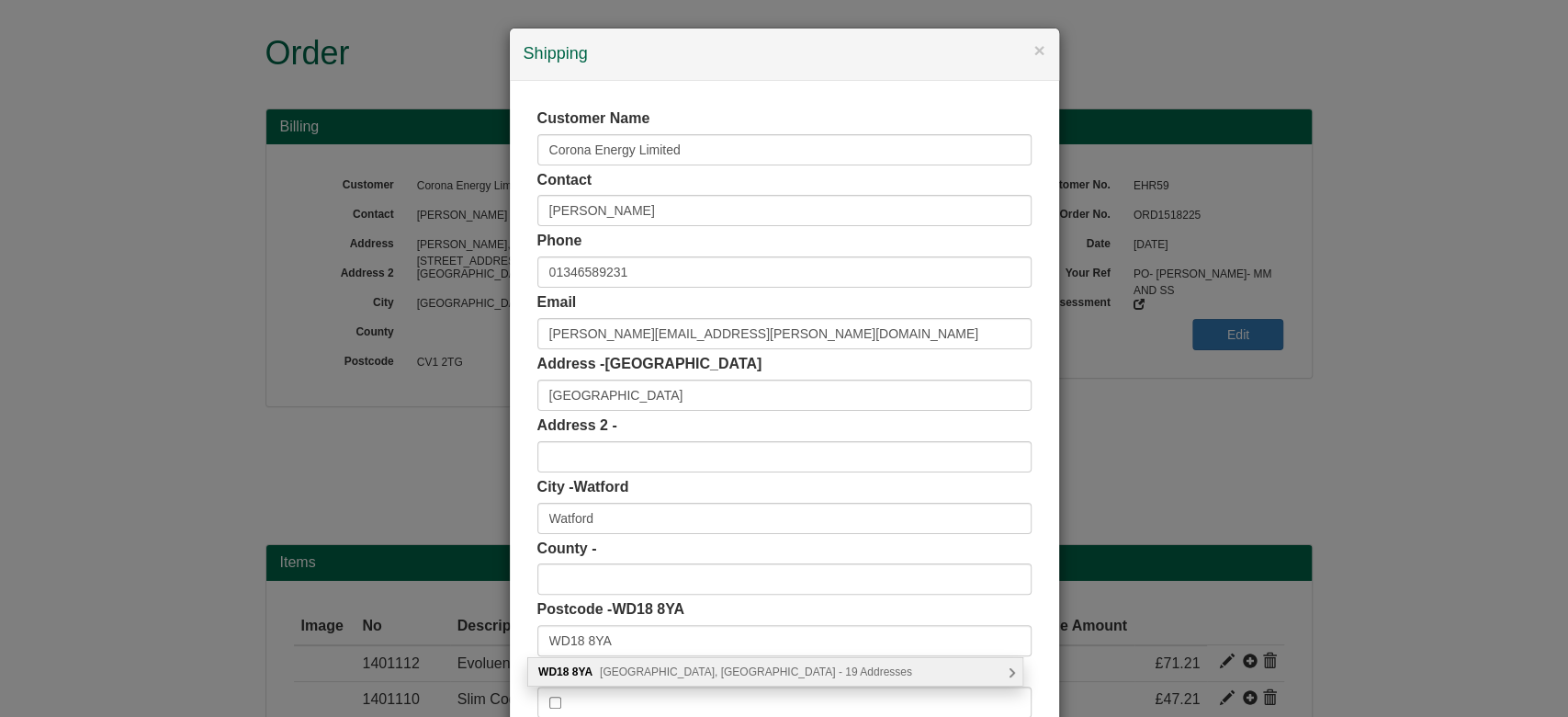
click at [653, 681] on div "WD18 [GEOGRAPHIC_DATA], [GEOGRAPHIC_DATA] - 19 Addresses" at bounding box center [776, 672] width 494 height 28
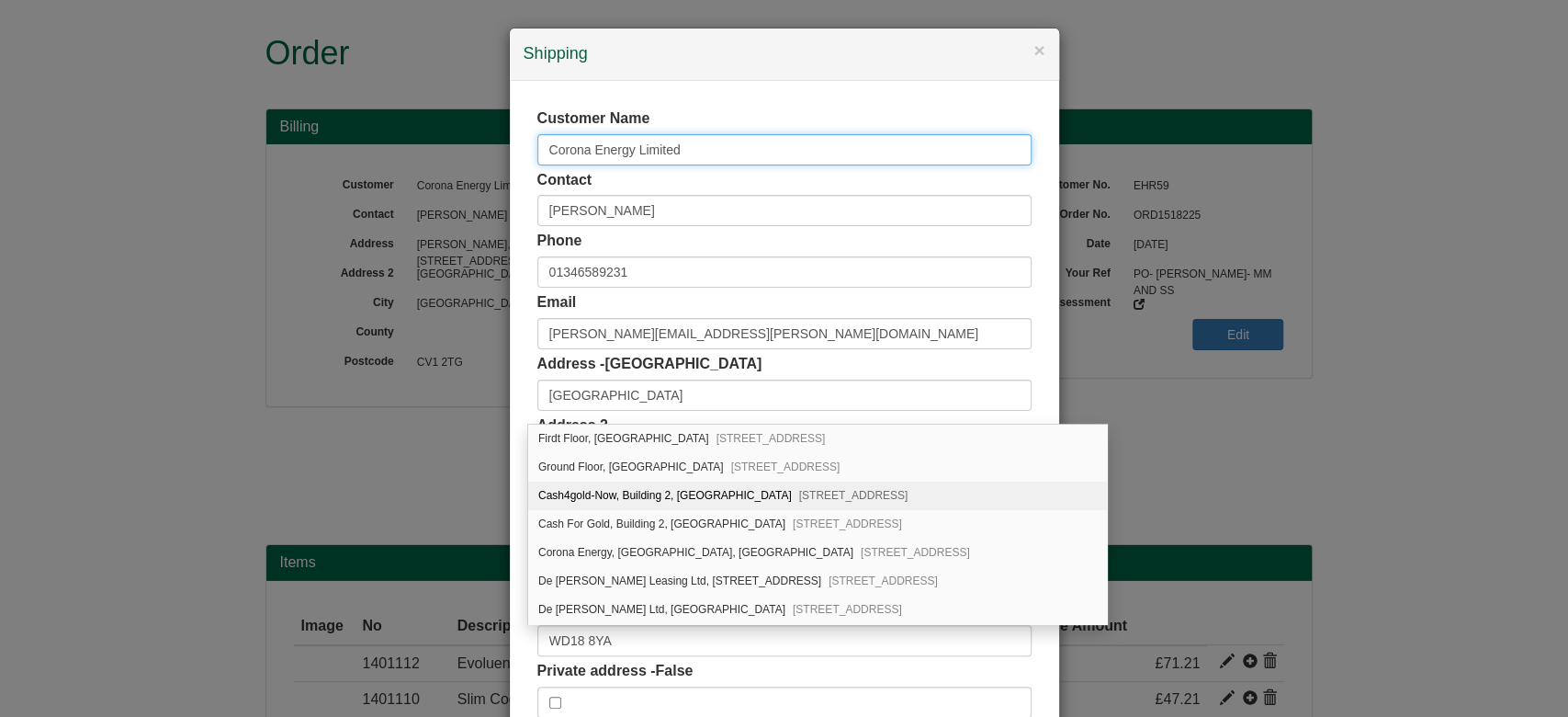
drag, startPoint x: 686, startPoint y: 152, endPoint x: 469, endPoint y: 201, distance: 222.5
click at [469, 201] on div "× Shipping Customer Name Corona Energy Limited Contact [PERSON_NAME] Phone [PHO…" at bounding box center [784, 358] width 1568 height 717
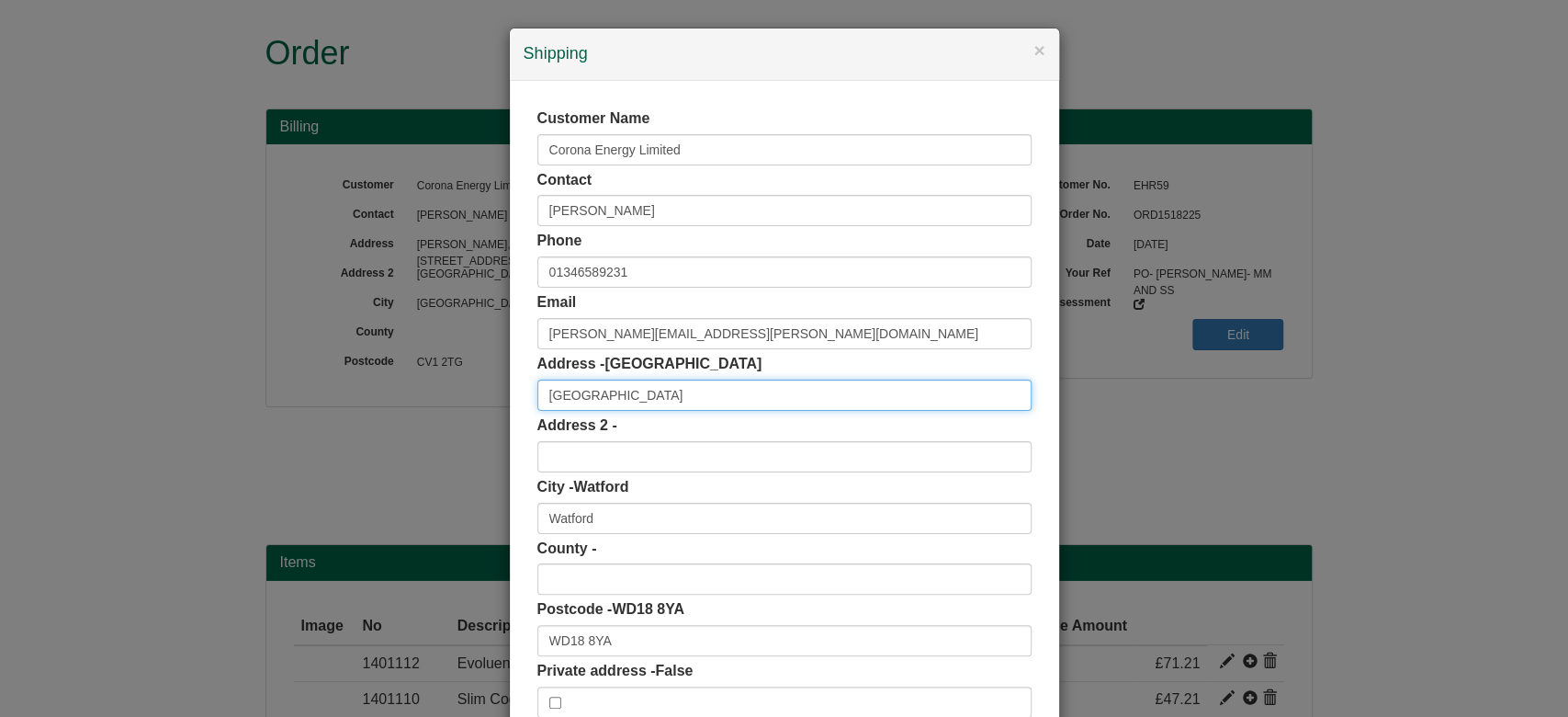
drag, startPoint x: 624, startPoint y: 408, endPoint x: 437, endPoint y: 420, distance: 187.4
click at [437, 420] on div "× Shipping Customer Name Corona Energy Limited Contact [PERSON_NAME] Phone [PHO…" at bounding box center [784, 358] width 1568 height 717
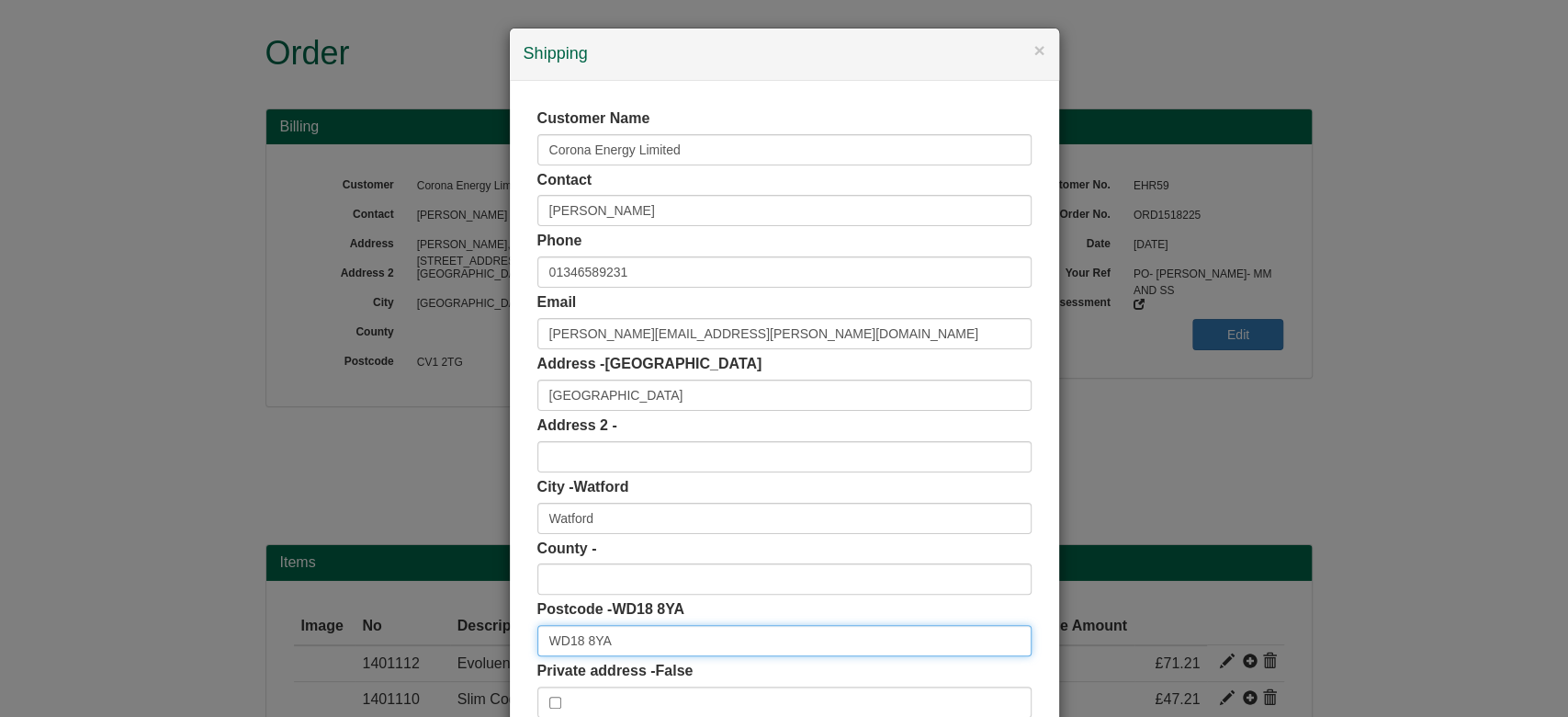
drag, startPoint x: 661, startPoint y: 644, endPoint x: 384, endPoint y: 614, distance: 278.6
click at [384, 614] on div "× Shipping Customer Name Corona Energy Limited Contact [PERSON_NAME] Phone [PHO…" at bounding box center [784, 358] width 1568 height 717
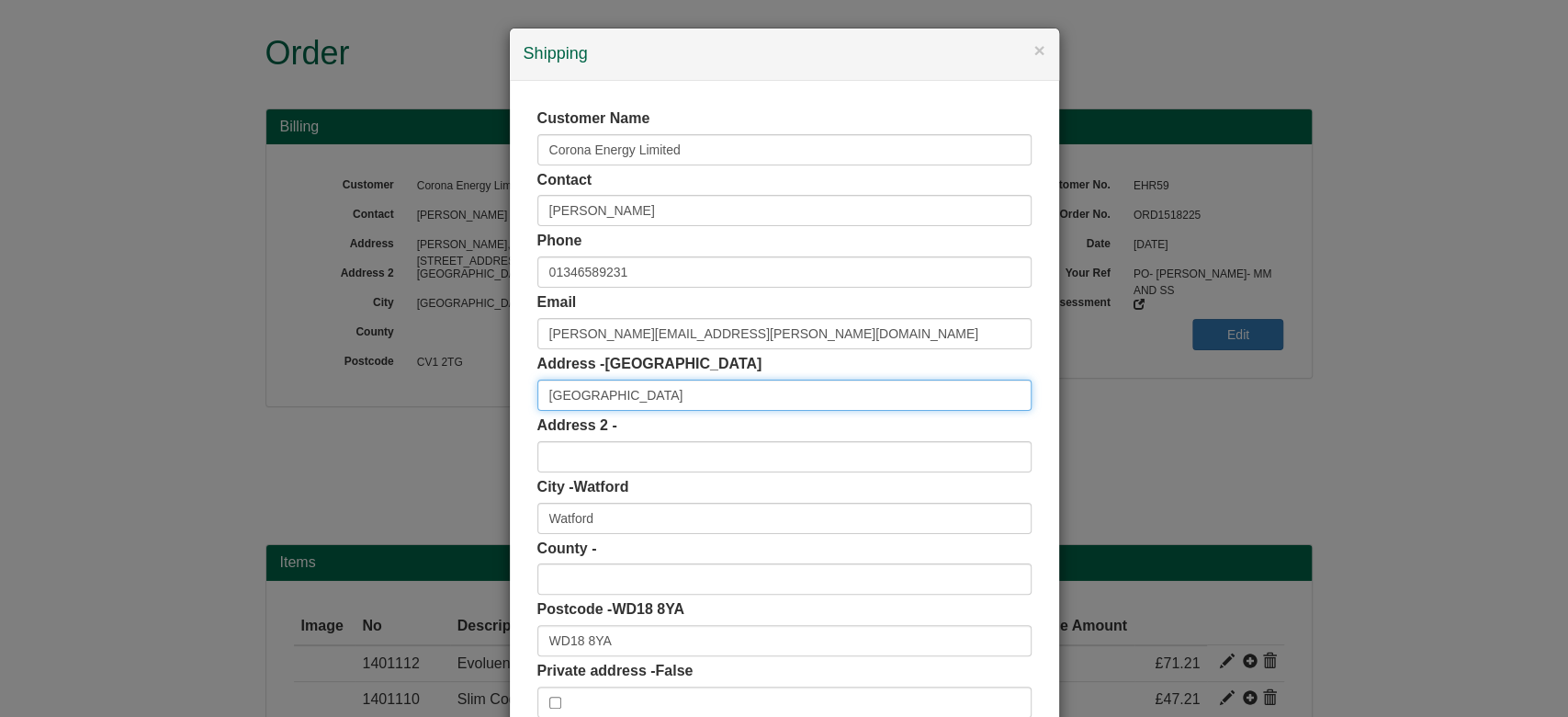
drag, startPoint x: 618, startPoint y: 400, endPoint x: 456, endPoint y: 394, distance: 162.1
click at [456, 394] on div "× Shipping Customer Name Corona Energy Limited Contact [PERSON_NAME] Phone [PHO…" at bounding box center [784, 358] width 1568 height 717
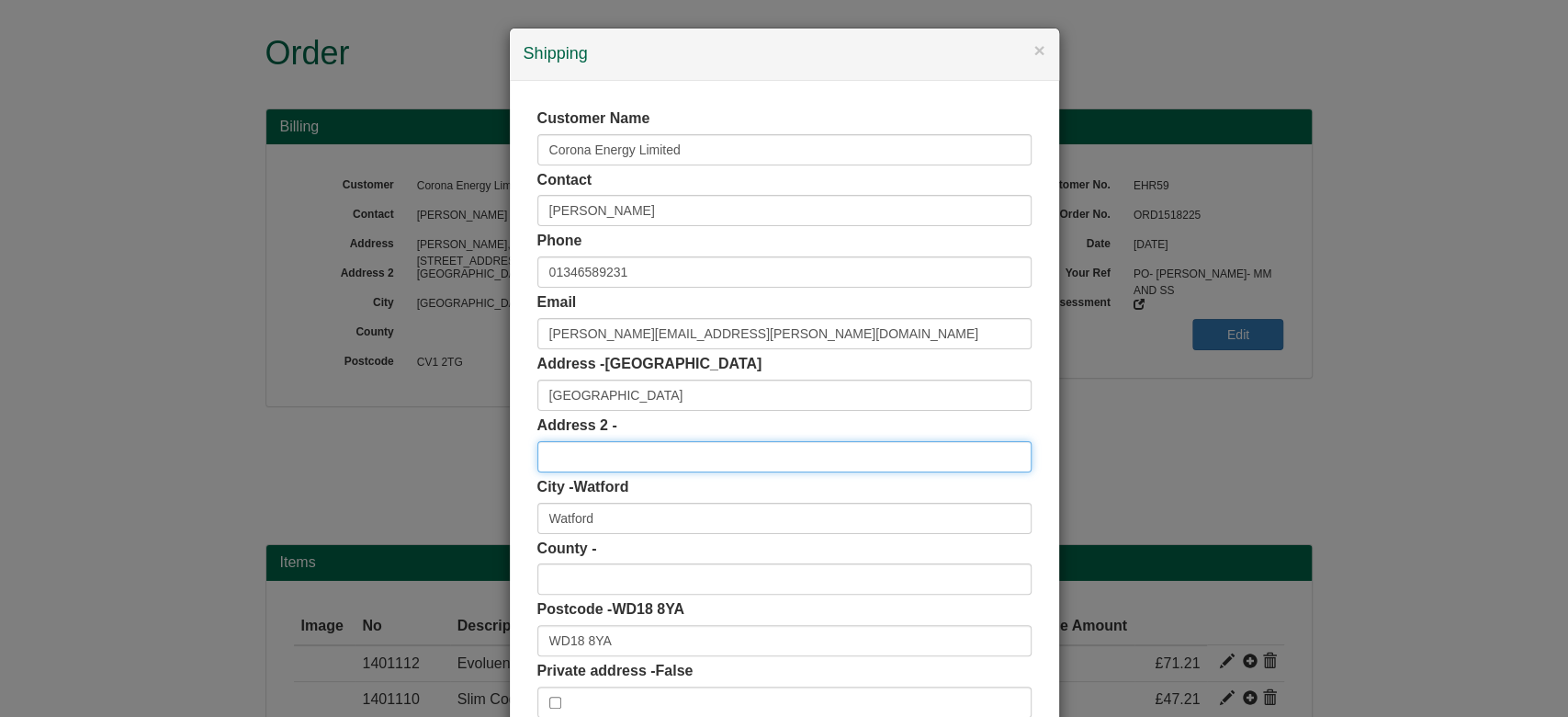
click at [600, 459] on input "text" at bounding box center [785, 457] width 494 height 31
paste input "Building [GEOGRAPHIC_DATA]"
type input "Building [GEOGRAPHIC_DATA]"
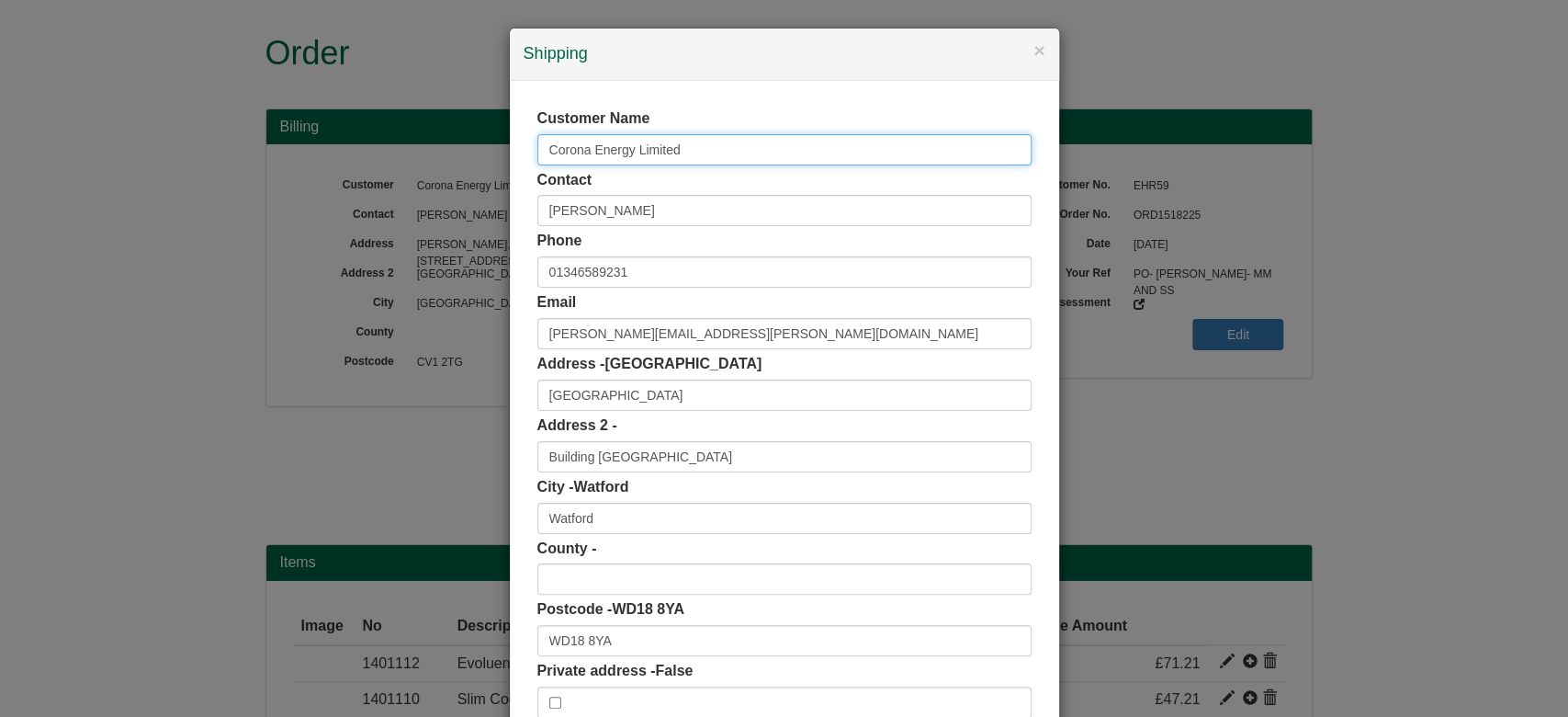
drag, startPoint x: 701, startPoint y: 149, endPoint x: 448, endPoint y: 149, distance: 253.0
click at [448, 149] on div "× Shipping Customer Name Corona Energy Limited Contact [PERSON_NAME] Phone [PHO…" at bounding box center [784, 358] width 1568 height 717
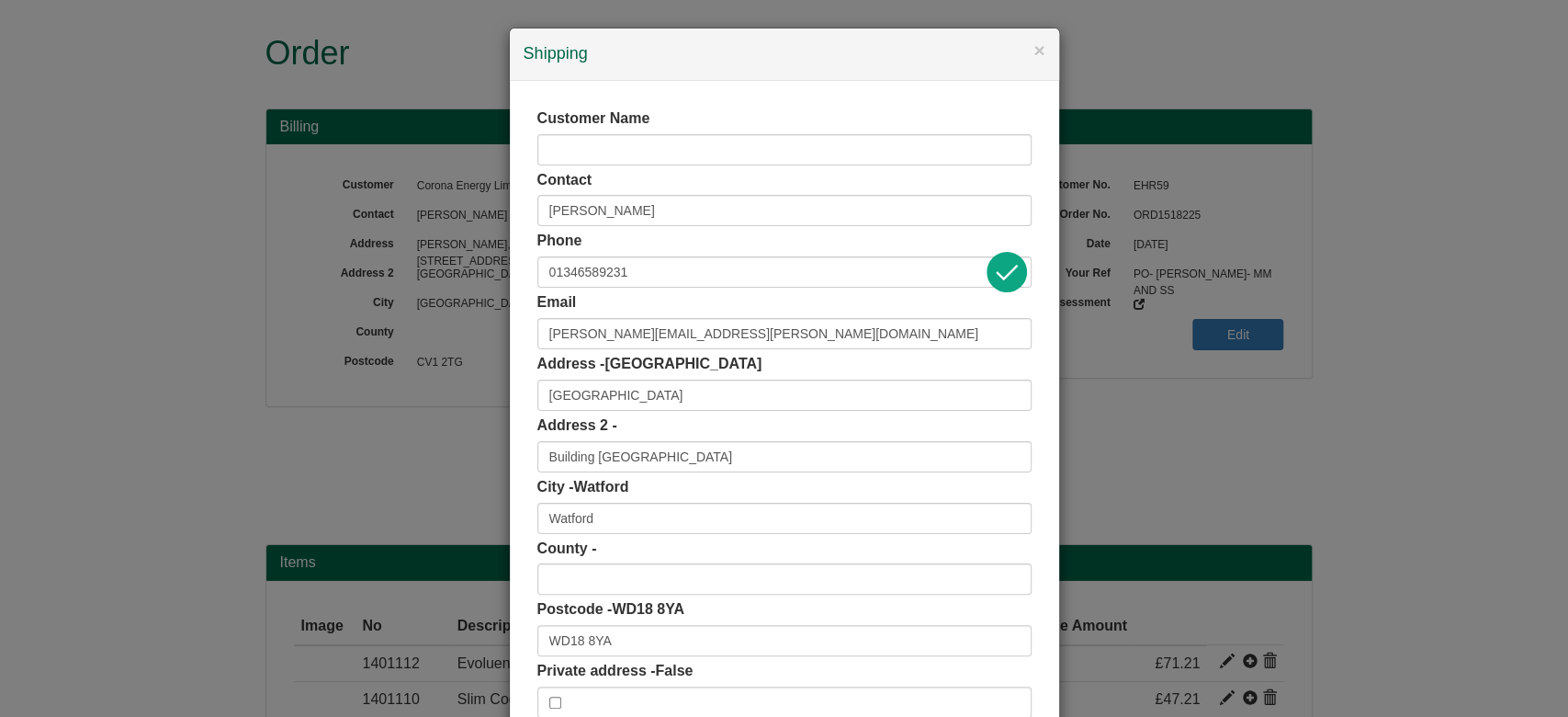
drag, startPoint x: 632, startPoint y: 412, endPoint x: 586, endPoint y: 400, distance: 47.5
click at [586, 400] on div "Customer Name Contact Helen Wilkins Phone 01346589231 Email helen.wilkins@coron…" at bounding box center [785, 413] width 494 height 609
click at [586, 400] on input "[GEOGRAPHIC_DATA]" at bounding box center [785, 395] width 494 height 31
click at [586, 400] on input "Croxley Park" at bounding box center [785, 395] width 494 height 31
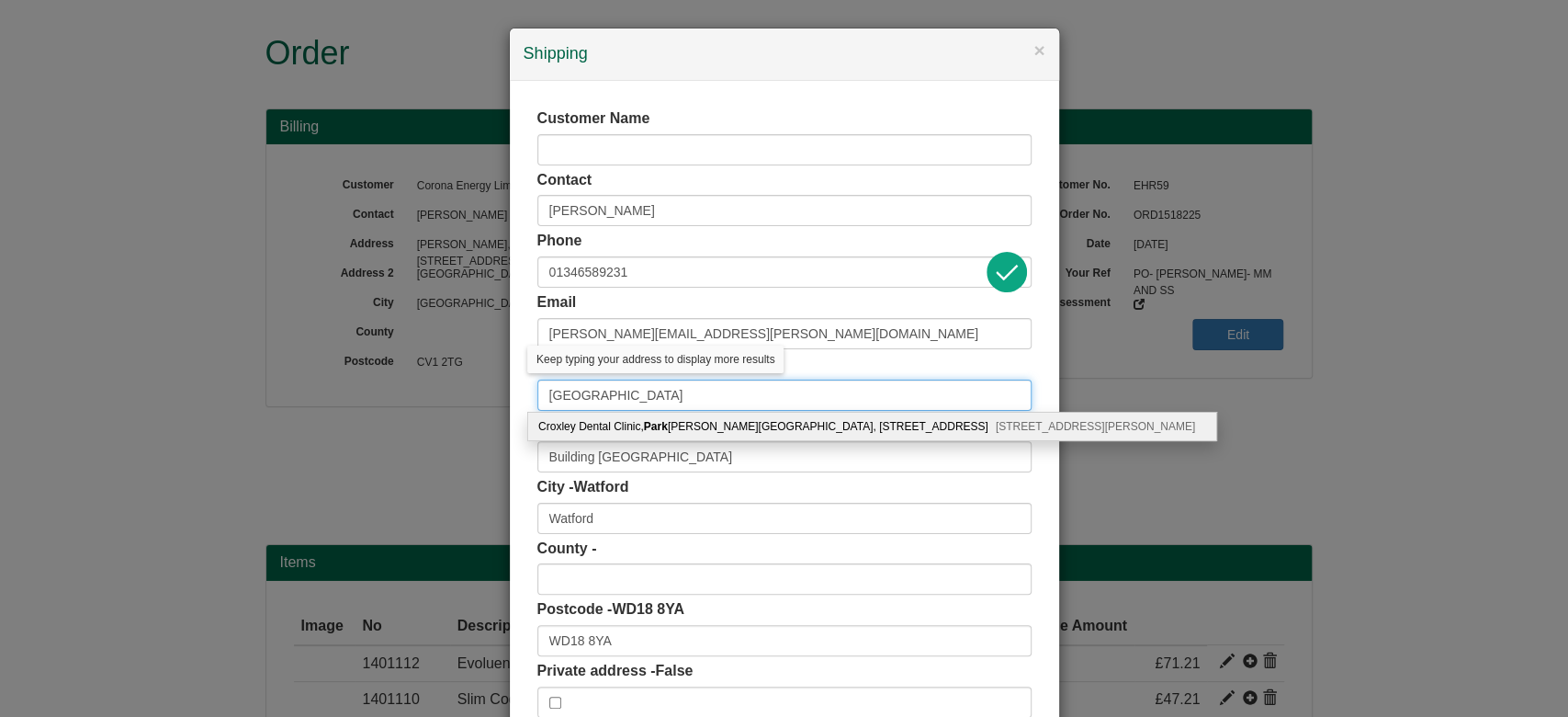
click at [586, 400] on input "Croxley Park" at bounding box center [785, 395] width 494 height 31
paste input "orona Energy Limited"
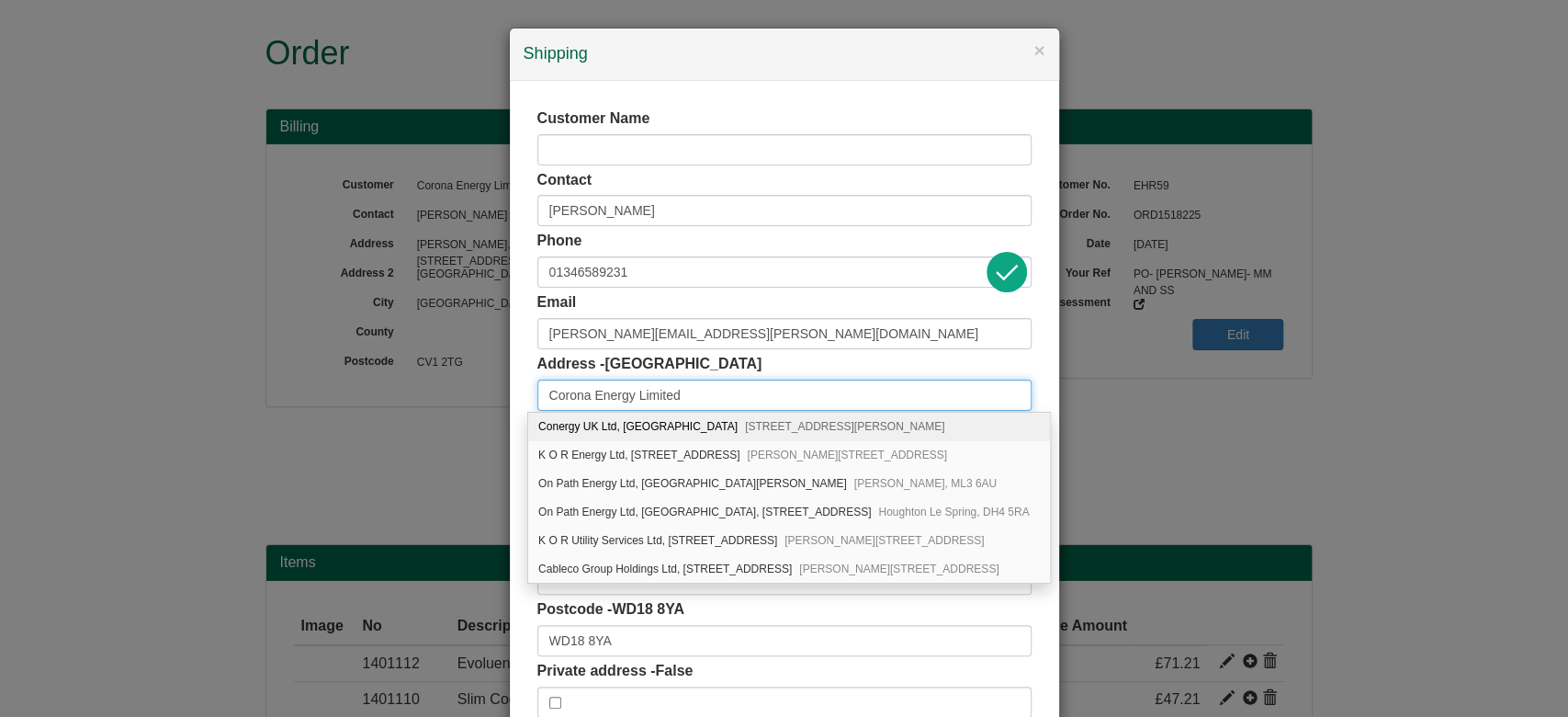
click at [538, 394] on input "Corona Energy Limited" at bounding box center [785, 395] width 494 height 31
type input "Corona Energy Limited"
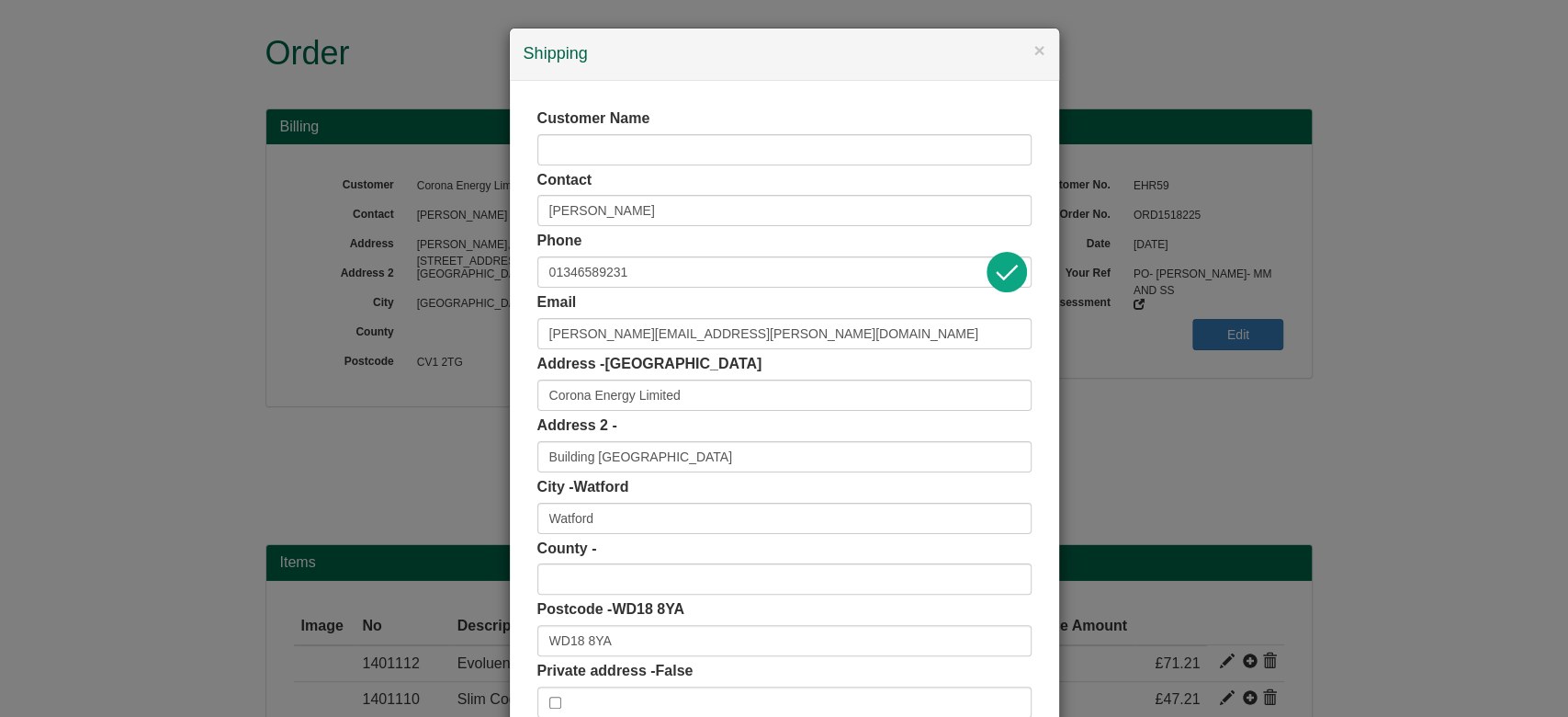
click at [519, 389] on div "Customer Name Contact Helen Wilkins Phone 01346589231 Email helen.wilkins@coron…" at bounding box center [784, 413] width 549 height 664
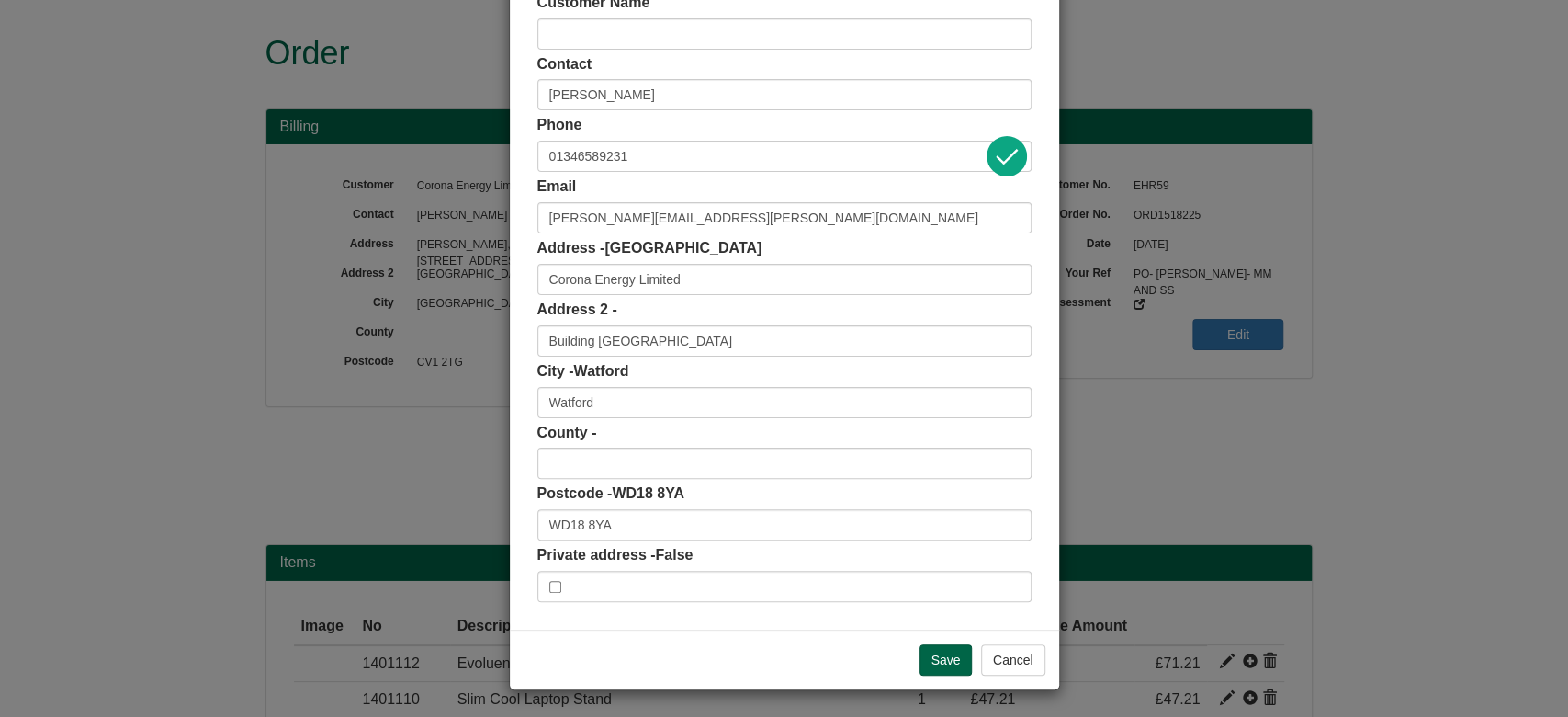
click at [949, 635] on div "Save Cancel" at bounding box center [784, 659] width 549 height 60
click at [950, 651] on input "Save" at bounding box center [946, 660] width 53 height 31
